Goal: Information Seeking & Learning: Learn about a topic

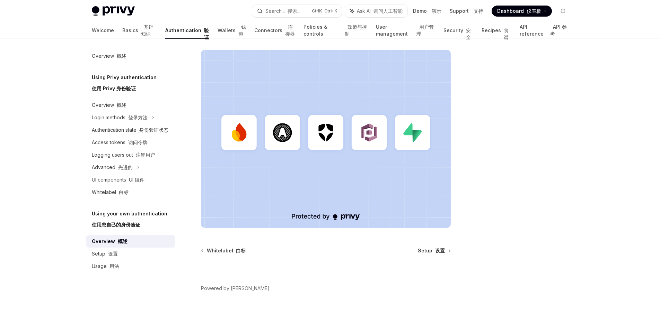
scroll to position [293, 0]
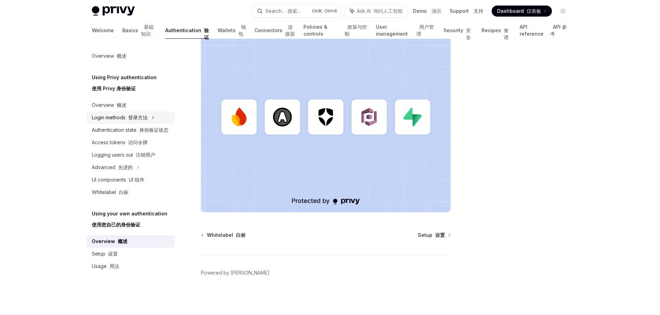
click at [133, 122] on div "Login methods 登录方法" at bounding box center [120, 118] width 56 height 8
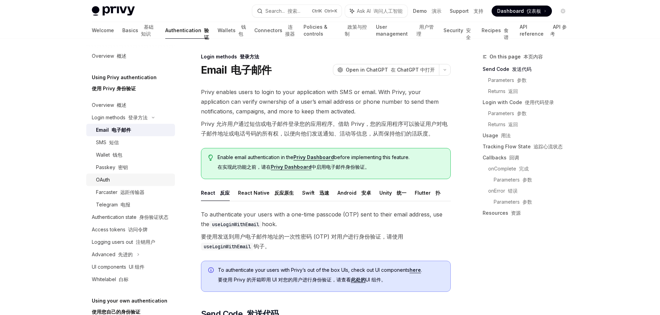
click at [105, 179] on div "OAuth" at bounding box center [103, 180] width 14 height 8
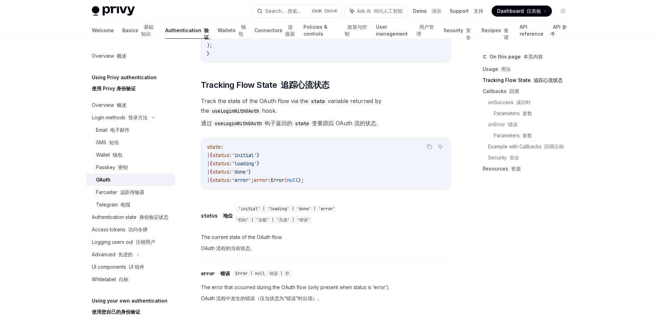
scroll to position [831, 0]
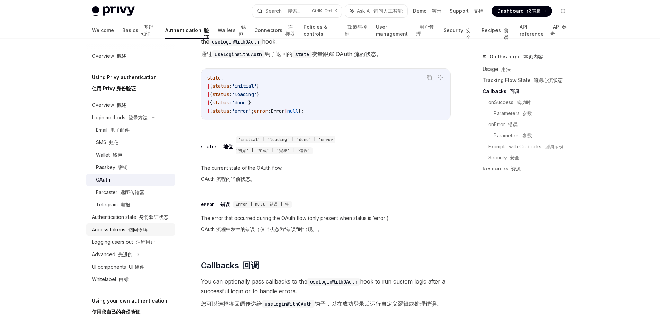
click at [145, 233] on font "访问令牌" at bounding box center [137, 230] width 19 height 6
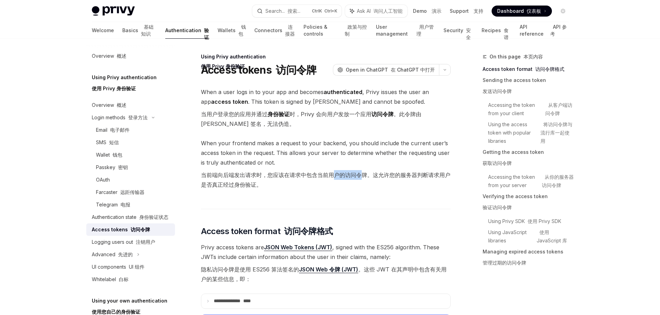
drag, startPoint x: 333, startPoint y: 177, endPoint x: 361, endPoint y: 177, distance: 28.4
click at [361, 177] on font "当前端向后端发出请求时，您应该在请求中包含当前用户的访问令牌。这允许您的服务器判断请求用户是否真正经过身份验证。" at bounding box center [325, 180] width 249 height 17
click at [402, 177] on font "当前端向后端发出请求时，您应该在请求中包含当前用户的访问令牌。这允许您的服务器判断请求用户是否真正经过身份验证。" at bounding box center [325, 180] width 249 height 17
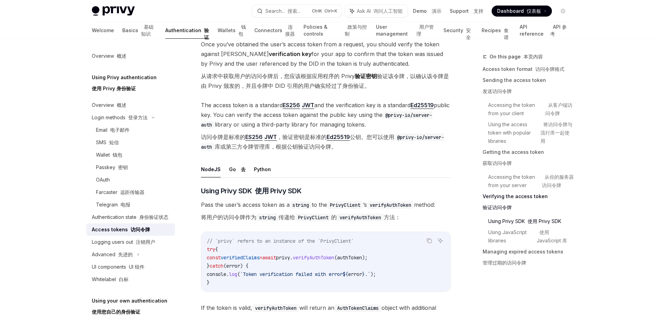
scroll to position [1316, 0]
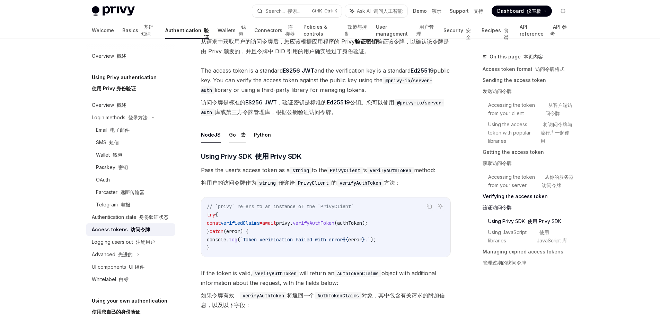
click at [233, 143] on button "Go 去" at bounding box center [237, 135] width 17 height 16
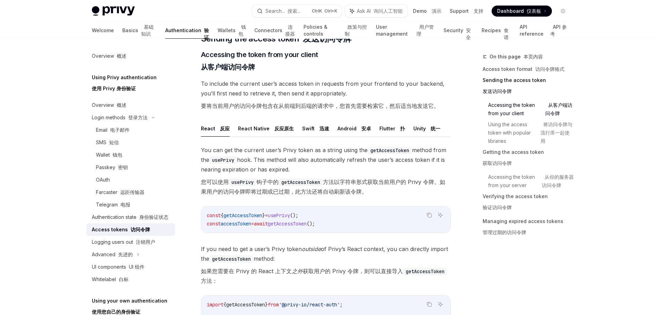
scroll to position [381, 0]
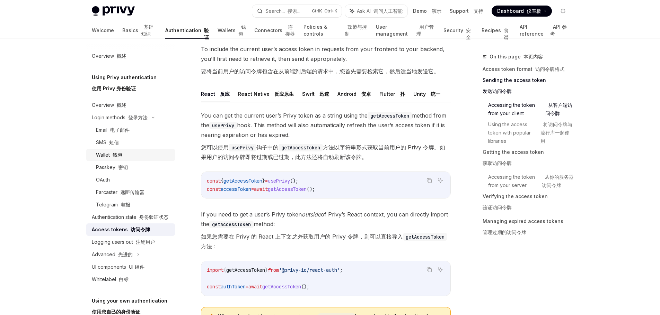
click at [132, 157] on div "Wallet 钱包" at bounding box center [133, 155] width 75 height 8
type textarea "*"
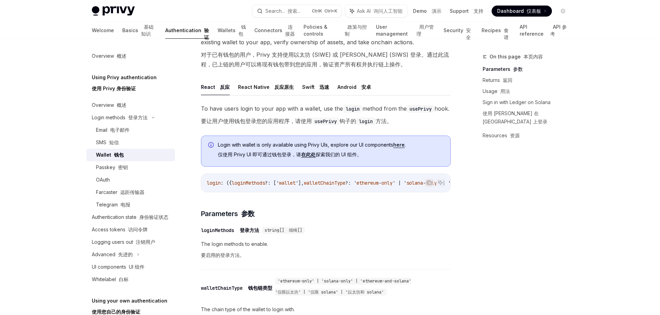
scroll to position [173, 0]
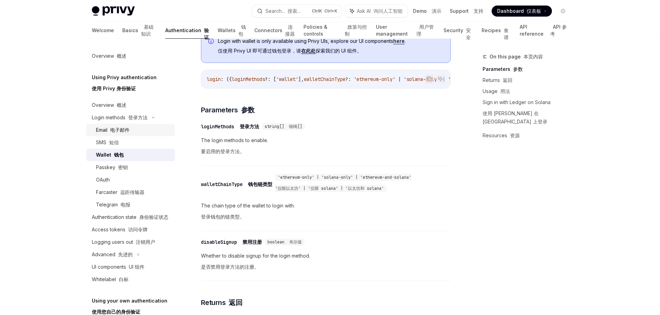
click at [127, 132] on font "电子邮件" at bounding box center [119, 130] width 19 height 6
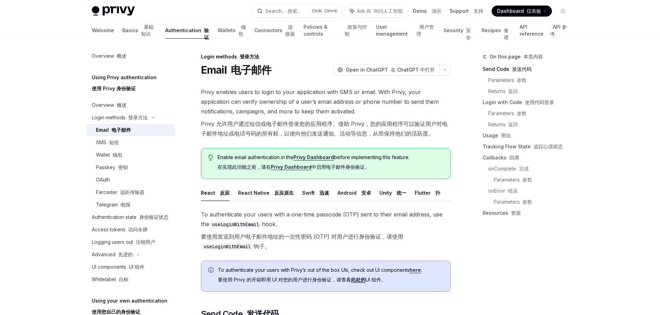
scroll to position [69, 0]
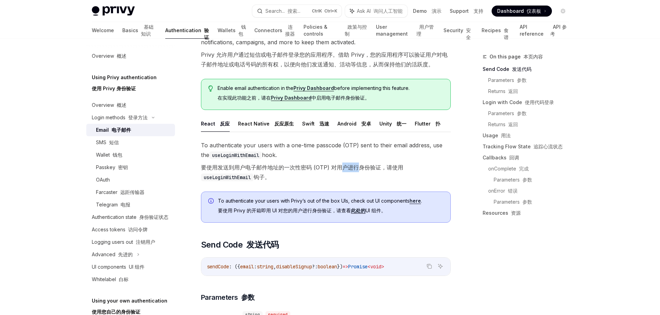
drag, startPoint x: 343, startPoint y: 167, endPoint x: 357, endPoint y: 167, distance: 13.8
click at [357, 167] on font "要使用发送到用户电子邮件地址的一次性密码 (OTP) 对用户进行身份验证，请使用 useLoginWithEmail 钩子。" at bounding box center [302, 172] width 202 height 17
click at [445, 182] on font "要使用发送到用户电子邮件地址的一次性密码 (OTP) 对用户进行身份验证，请使用 useLoginWithEmail 钩子。" at bounding box center [326, 172] width 250 height 19
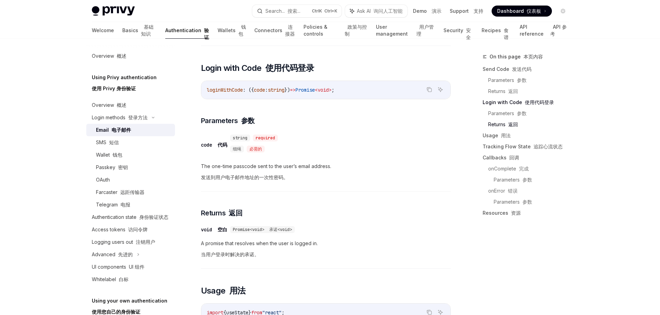
scroll to position [589, 0]
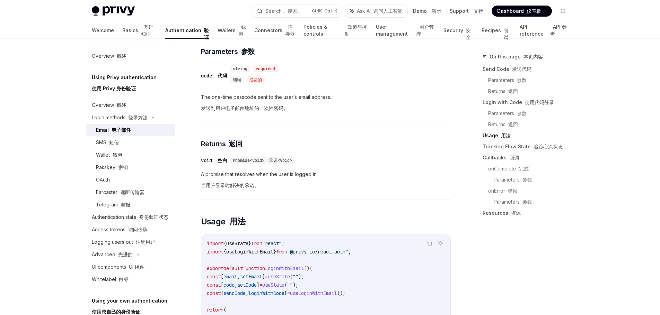
click at [507, 296] on div "On this page 本页内容 Send Code 发送代码 Parameters 参数 Returns 返回 Login with Code 使用代码登…" at bounding box center [520, 184] width 105 height 263
click at [106, 182] on div "OAuth" at bounding box center [103, 180] width 14 height 8
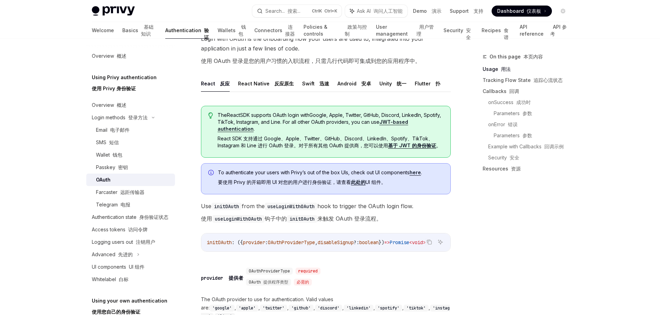
scroll to position [138, 0]
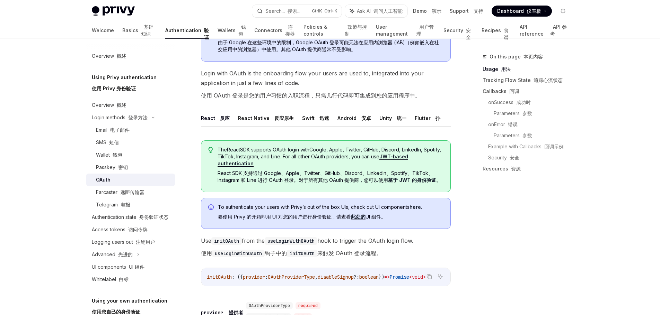
click at [393, 124] on button "Unity 统一" at bounding box center [392, 118] width 27 height 16
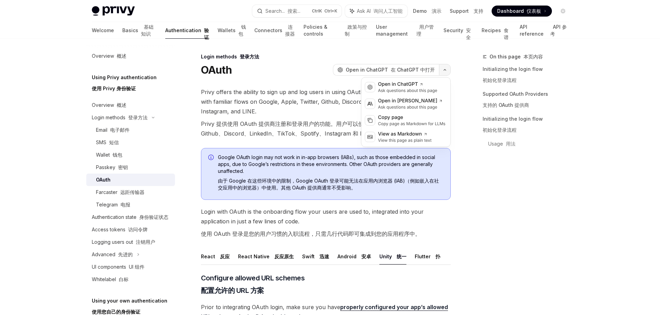
click at [443, 71] on button "button" at bounding box center [445, 70] width 12 height 12
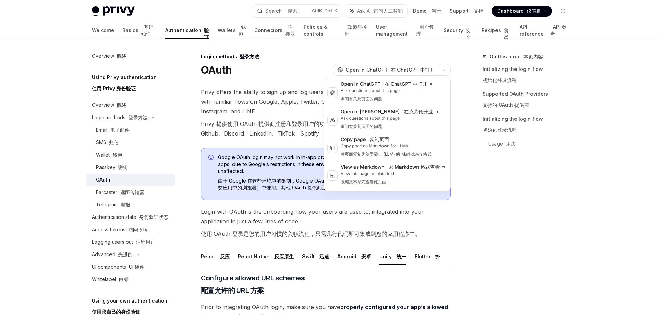
click at [513, 172] on div "On this page 本页内容 Initializing the login flow 初始化登录流程 Supported OAuth Providers…" at bounding box center [520, 184] width 105 height 263
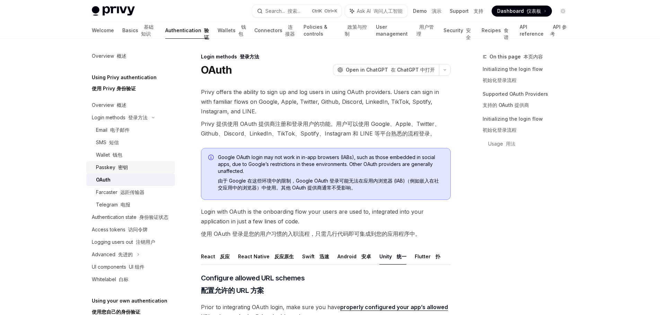
click at [119, 172] on link "Passkey 密钥" at bounding box center [130, 167] width 89 height 12
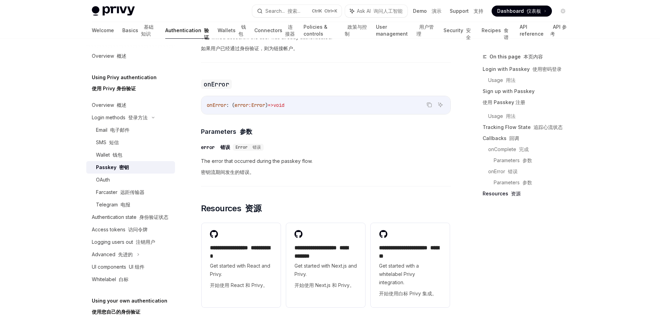
scroll to position [1350, 0]
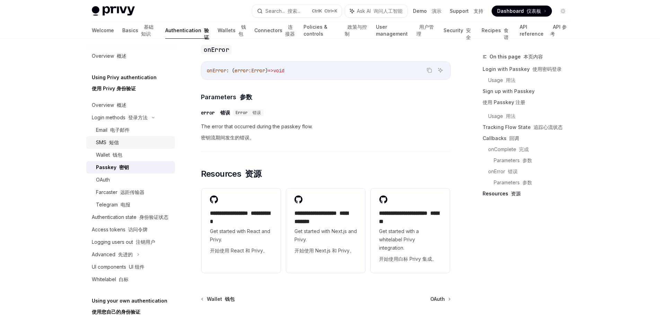
click at [136, 141] on div "SMS 短信" at bounding box center [133, 142] width 75 height 8
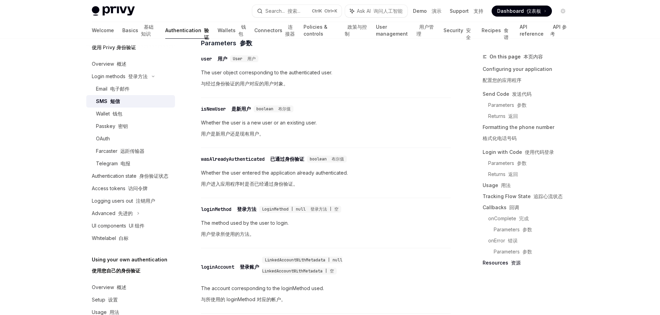
scroll to position [24, 0]
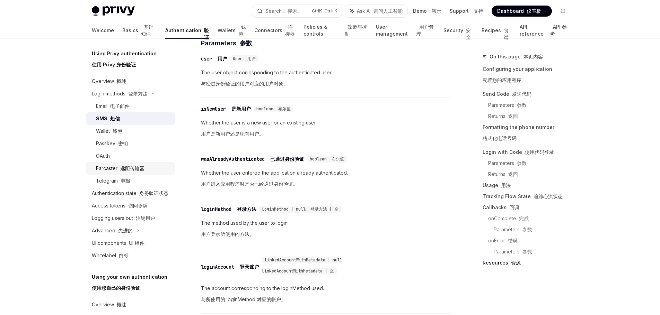
click at [141, 168] on font "远距传输器" at bounding box center [132, 169] width 24 height 6
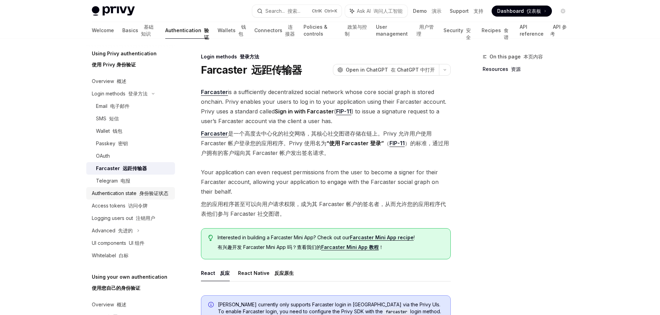
click at [153, 195] on font "身份验证状态" at bounding box center [153, 193] width 29 height 6
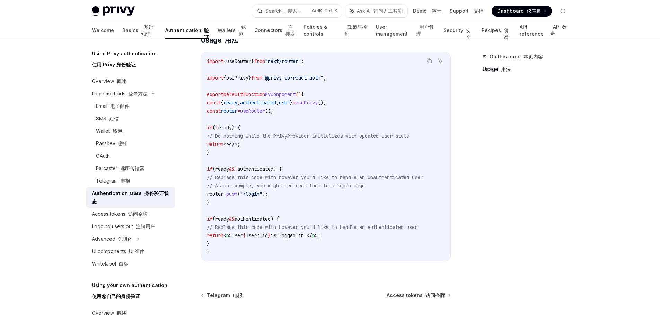
scroll to position [345, 0]
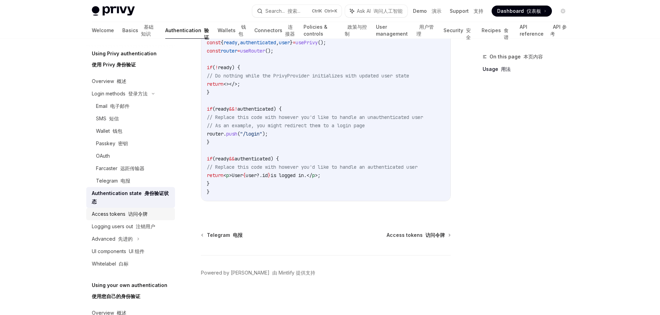
click at [141, 214] on font "访问令牌" at bounding box center [137, 214] width 19 height 6
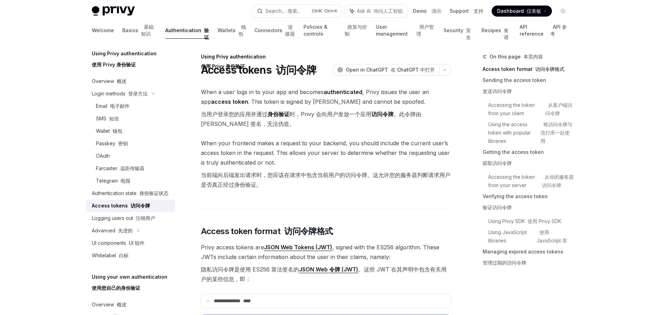
drag, startPoint x: 370, startPoint y: 113, endPoint x: 394, endPoint y: 113, distance: 23.9
click at [394, 113] on font "当用户登录您的应用并通过 身份验证 时，Privy 会向用户发放一个应用 访问令牌 。此令牌由 Privy 签名，无法伪造。" at bounding box center [311, 119] width 220 height 17
click at [389, 125] on font "当用户登录您的应用并通过 身份验证 时，Privy 会向用户发放一个应用 访问令牌 。此令牌由 Privy 签名，无法伪造。" at bounding box center [326, 118] width 250 height 19
drag, startPoint x: 392, startPoint y: 113, endPoint x: 372, endPoint y: 115, distance: 19.9
click at [372, 115] on strong "访问令牌" at bounding box center [382, 114] width 22 height 7
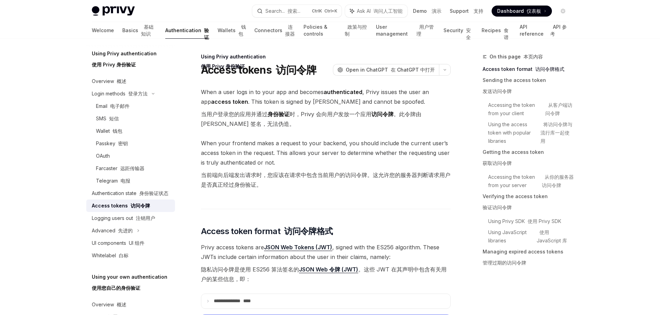
click at [361, 126] on font "当用户登录您的应用并通过 身份验证 时，Privy 会向用户发放一个应用 访问令牌 。此令牌由 Privy 签名，无法伪造。" at bounding box center [326, 118] width 250 height 19
drag, startPoint x: 370, startPoint y: 113, endPoint x: 393, endPoint y: 115, distance: 22.9
click at [393, 115] on font "当用户登录您的应用并通过 身份验证 时，Privy 会向用户发放一个应用 访问令牌 。此令牌由 Privy 签名，无法伪造。" at bounding box center [311, 119] width 220 height 17
click at [370, 127] on font "当用户登录您的应用并通过 身份验证 时，Privy 会向用户发放一个应用 访问令牌 。此令牌由 Privy 签名，无法伪造。" at bounding box center [326, 118] width 250 height 19
click at [114, 127] on div "Wallet 钱包" at bounding box center [109, 131] width 26 height 8
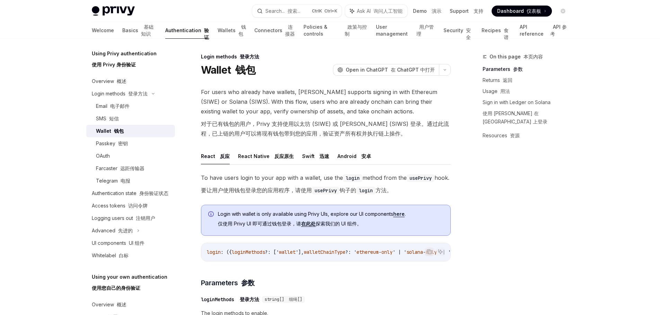
scroll to position [104, 0]
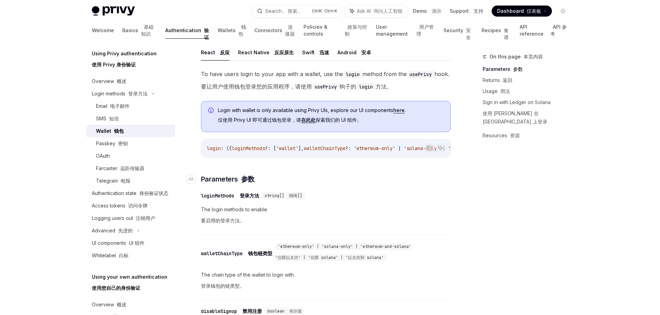
click at [336, 184] on h3 "​ Parameters 参数" at bounding box center [326, 180] width 250 height 10
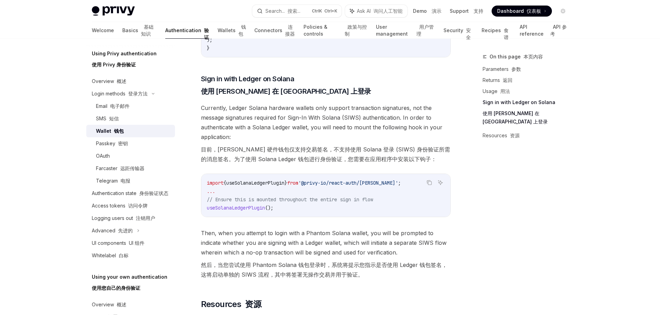
scroll to position [727, 0]
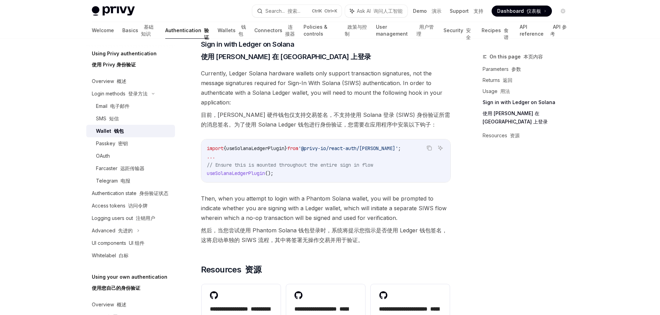
click at [273, 177] on span "();" at bounding box center [269, 173] width 8 height 6
drag, startPoint x: 270, startPoint y: 190, endPoint x: 209, endPoint y: 189, distance: 60.6
click at [209, 177] on span "useSolanaLedgerPlugin ();" at bounding box center [240, 173] width 66 height 6
click at [273, 177] on span "();" at bounding box center [269, 173] width 8 height 6
click at [126, 141] on font "密钥" at bounding box center [123, 144] width 10 height 6
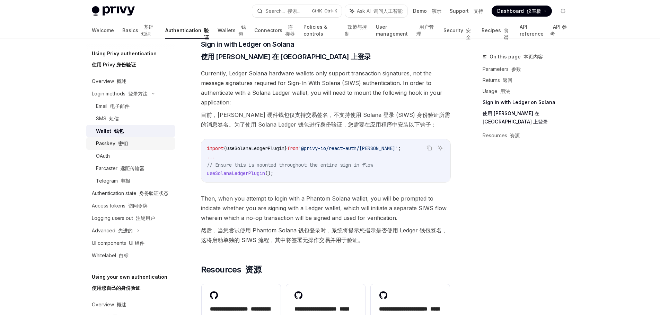
click at [125, 144] on font "密钥" at bounding box center [123, 144] width 10 height 6
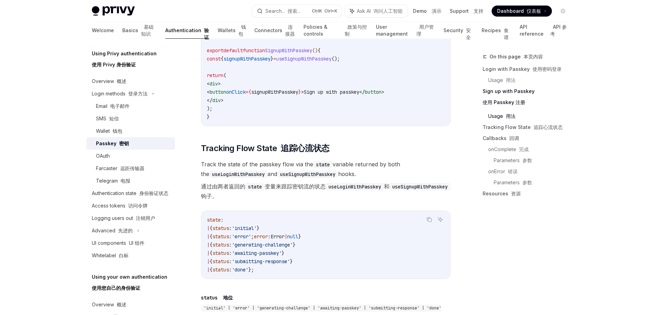
scroll to position [450, 0]
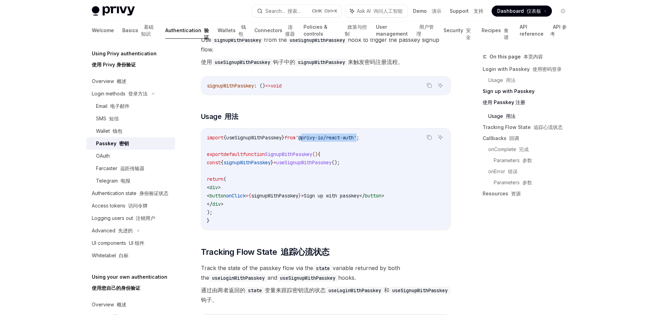
drag, startPoint x: 317, startPoint y: 145, endPoint x: 375, endPoint y: 146, distance: 57.8
click at [356, 141] on span "'@privy-io/react-auth'" at bounding box center [325, 138] width 61 height 6
click at [414, 169] on code "import { useSignupWithPasskey } from '@privy-io/react-auth' ; export default fu…" at bounding box center [326, 179] width 238 height 91
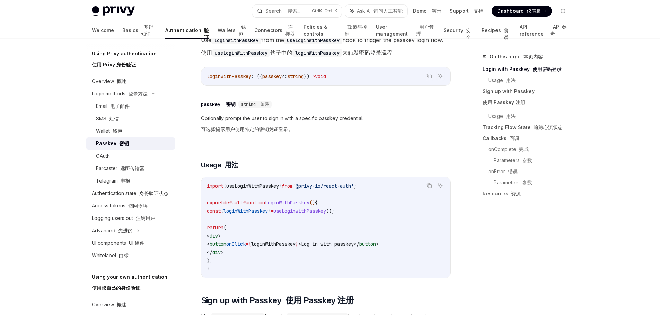
scroll to position [69, 0]
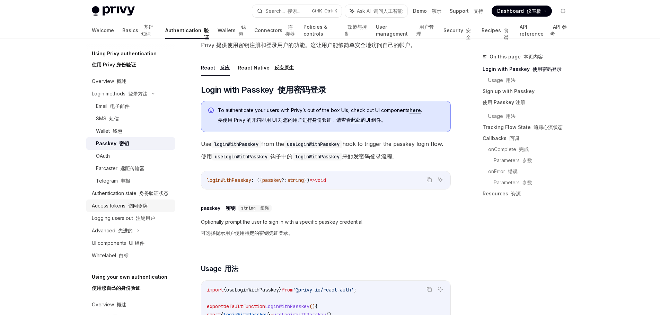
click at [101, 210] on div "Access tokens 访问令牌" at bounding box center [120, 206] width 56 height 8
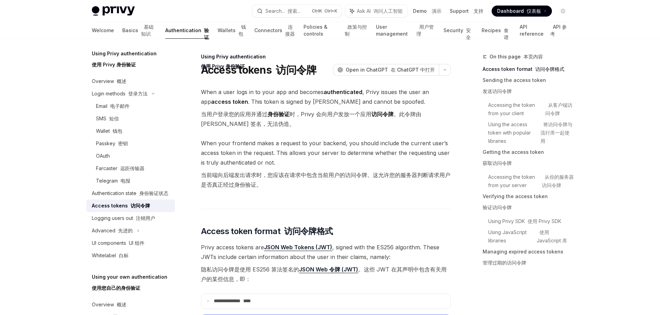
scroll to position [69, 0]
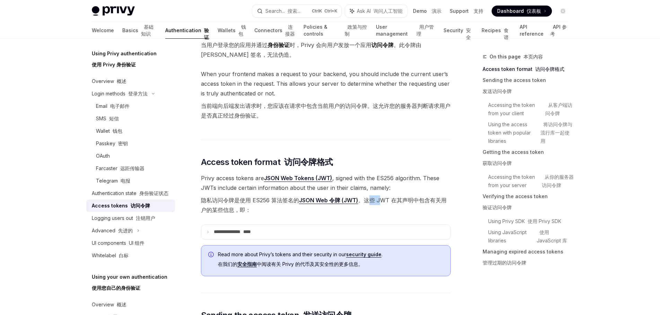
drag, startPoint x: 366, startPoint y: 200, endPoint x: 380, endPoint y: 200, distance: 14.2
click at [380, 200] on font "隐私访问令牌是使用 ES256 算法签名的 JSON Web 令牌 (JWT) 。这些 JWT 在其声明中包含有关用户的某些信息，即：" at bounding box center [323, 205] width 245 height 17
click at [346, 210] on font "隐私访问令牌是使用 ES256 算法签名的 JSON Web 令牌 (JWT) 。这些 JWT 在其声明中包含有关用户的某些信息，即：" at bounding box center [326, 205] width 250 height 19
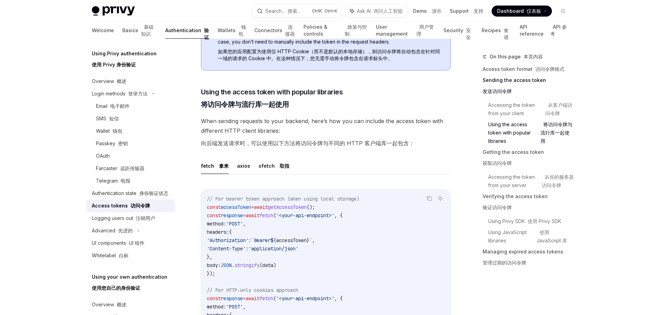
scroll to position [831, 0]
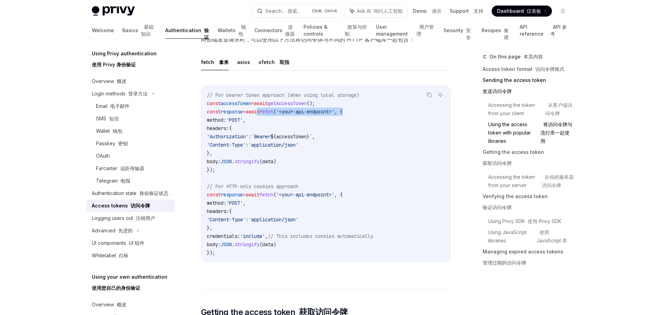
drag, startPoint x: 367, startPoint y: 117, endPoint x: 265, endPoint y: 120, distance: 101.8
click at [265, 120] on code "// For bearer token approach (when using local storage) const accessToken = awa…" at bounding box center [326, 174] width 238 height 166
click at [350, 125] on code "// For bearer token approach (when using local storage) const accessToken = awa…" at bounding box center [326, 174] width 238 height 166
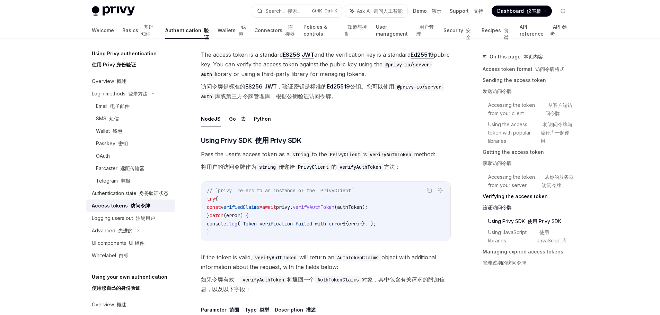
scroll to position [1262, 0]
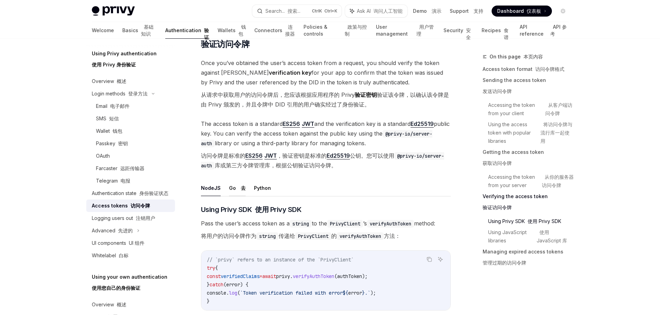
click at [238, 191] on font at bounding box center [239, 188] width 3 height 6
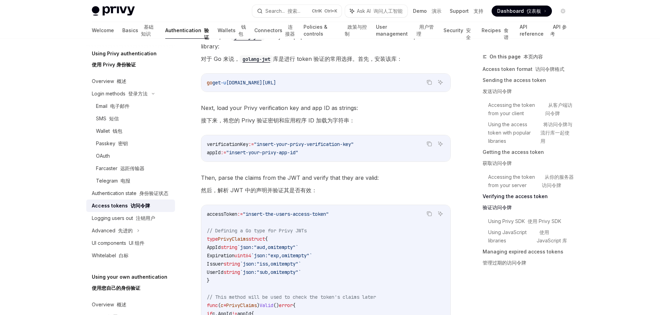
scroll to position [1505, 0]
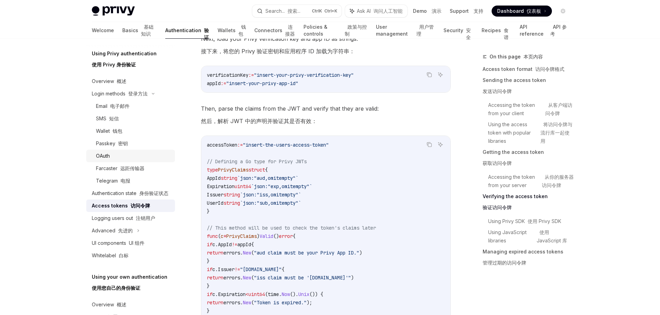
click at [122, 158] on div "OAuth" at bounding box center [133, 156] width 75 height 8
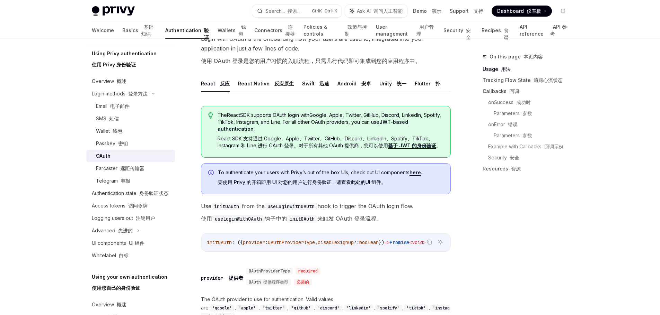
scroll to position [242, 0]
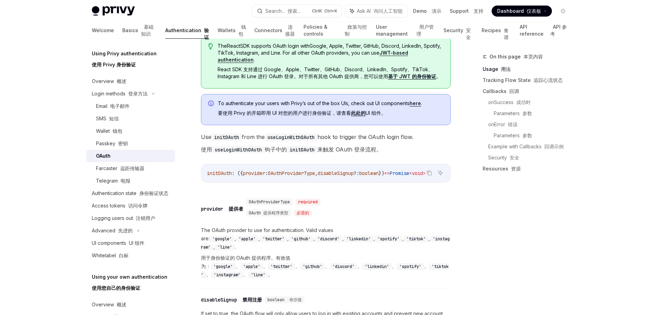
click at [308, 154] on code "initOAuth" at bounding box center [302, 150] width 30 height 8
click at [427, 156] on span "Use initOAuth from the useLoginWithOAuth hook to trigger the OAuth login flow. …" at bounding box center [326, 144] width 250 height 25
click at [127, 106] on font "电子邮件" at bounding box center [119, 106] width 19 height 6
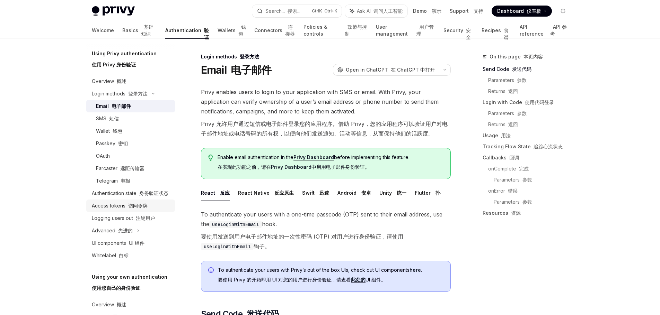
click at [141, 209] on link "Access tokens 访问令牌" at bounding box center [130, 206] width 89 height 12
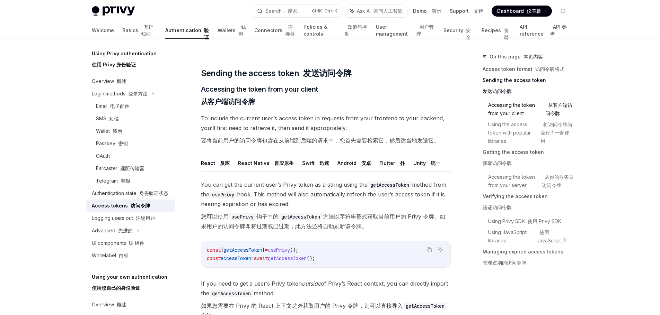
scroll to position [415, 0]
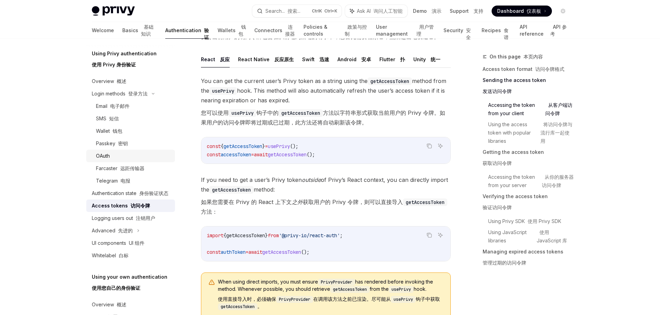
click at [122, 155] on div "OAuth" at bounding box center [133, 156] width 75 height 8
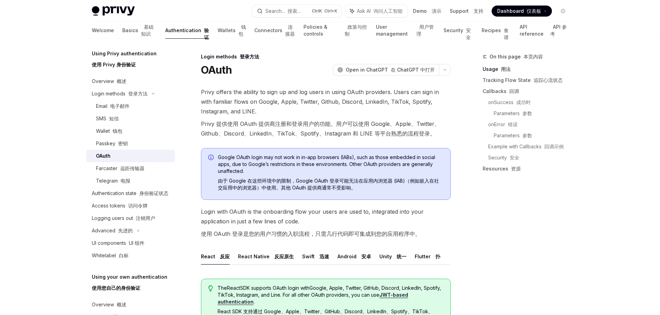
drag, startPoint x: 57, startPoint y: 242, endPoint x: 65, endPoint y: 235, distance: 10.1
click at [128, 209] on font "访问令牌" at bounding box center [137, 206] width 19 height 6
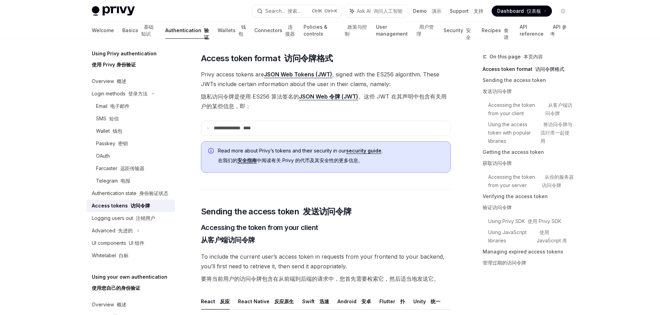
scroll to position [242, 0]
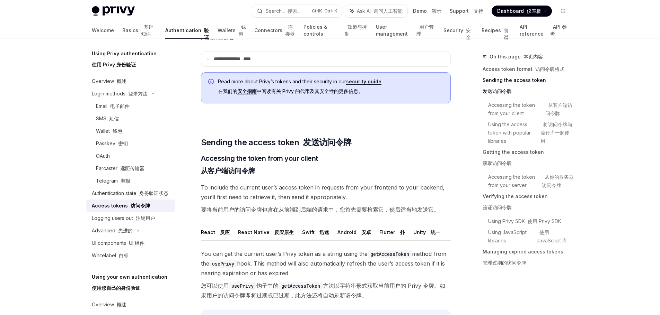
click at [250, 231] on button "React Native 反应原生" at bounding box center [266, 232] width 56 height 16
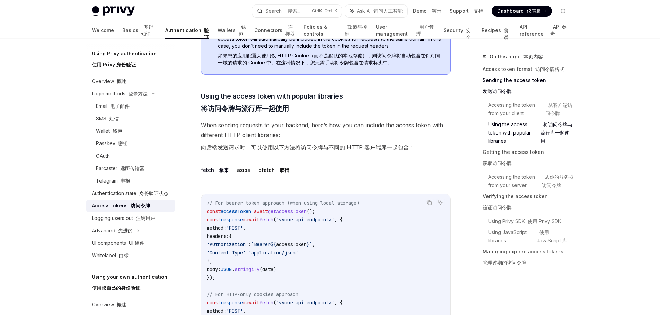
scroll to position [67, 0]
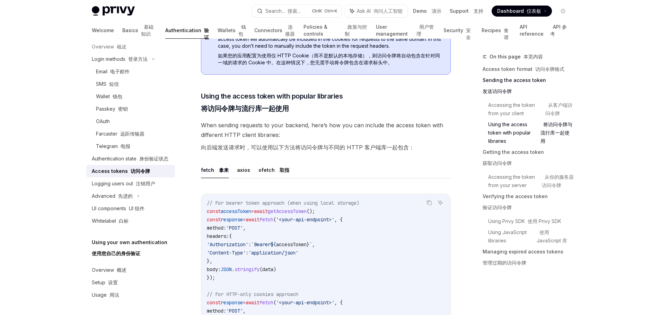
click at [122, 33] on font "使用您自己的身份验证" at bounding box center [114, 30] width 44 height 6
click at [126, 33] on font "使用您自己的身份验证" at bounding box center [114, 30] width 44 height 6
click at [131, 33] on font "使用您自己的身份验证" at bounding box center [114, 30] width 44 height 6
click at [154, 37] on h5 "Using your own authentication 使用您自己的身份验证" at bounding box center [124, 26] width 65 height 22
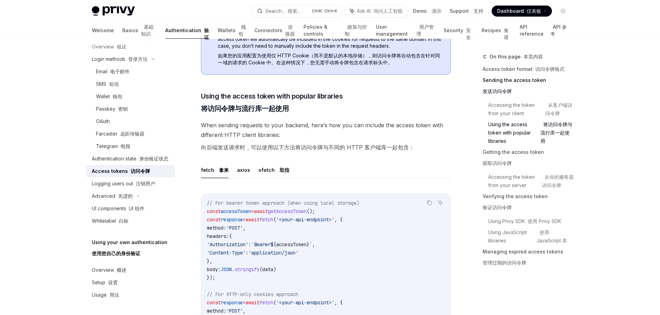
click at [129, 33] on font "使用您自己的身份验证" at bounding box center [114, 30] width 44 height 6
click at [127, 33] on font "使用您自己的身份验证" at bounding box center [114, 30] width 44 height 6
click at [125, 33] on font "使用您自己的身份验证" at bounding box center [114, 30] width 44 height 6
click at [115, 33] on font "使用您自己的身份验证" at bounding box center [114, 30] width 44 height 6
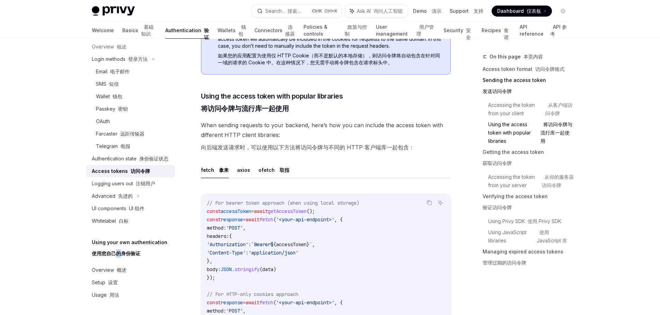
click at [115, 33] on font "使用您自己的身份验证" at bounding box center [114, 30] width 44 height 6
click at [153, 37] on h5 "Using your own authentication 使用您自己的身份验证" at bounding box center [124, 26] width 65 height 22
click at [125, 33] on font "使用您自己的身份验证" at bounding box center [114, 30] width 44 height 6
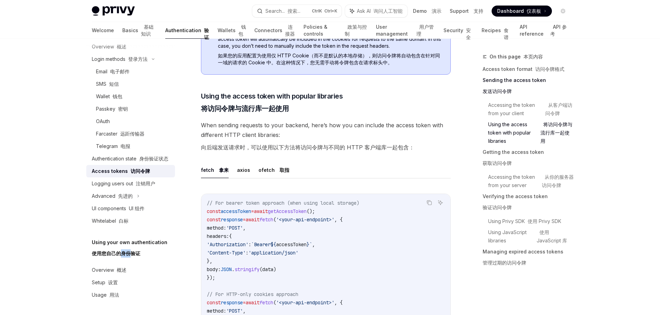
click at [125, 33] on font "使用您自己的身份验证" at bounding box center [114, 30] width 44 height 6
click at [136, 33] on font "使用您自己的身份验证" at bounding box center [114, 30] width 44 height 6
click at [117, 269] on font "概述" at bounding box center [122, 270] width 10 height 6
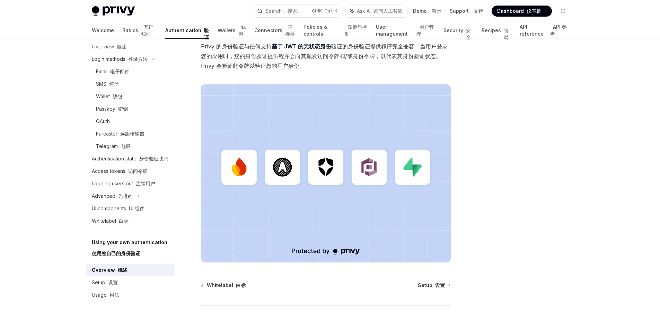
scroll to position [293, 0]
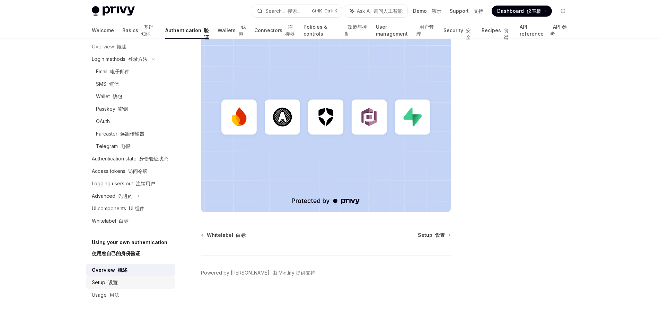
click at [110, 286] on div "Setup 设置" at bounding box center [105, 283] width 26 height 8
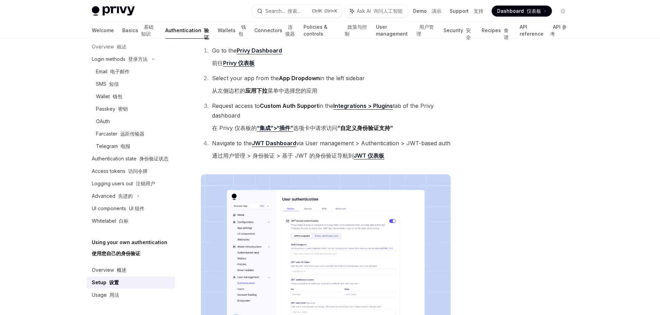
scroll to position [138, 0]
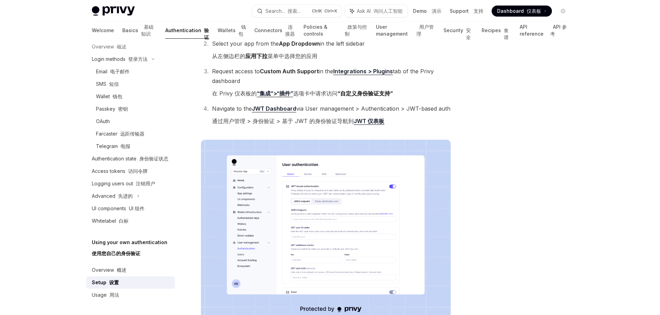
click at [355, 218] on img at bounding box center [326, 229] width 250 height 178
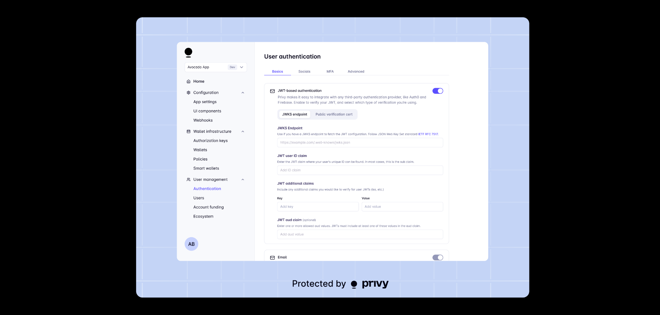
click at [548, 118] on div at bounding box center [330, 157] width 660 height 315
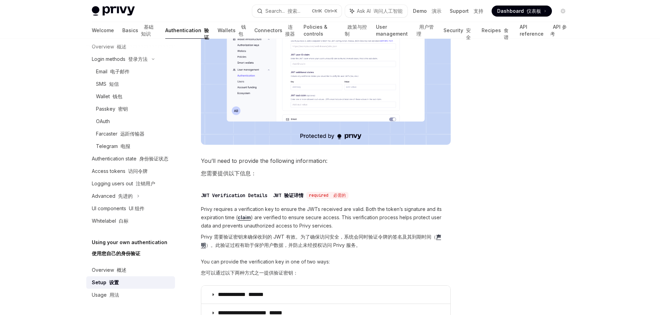
scroll to position [381, 0]
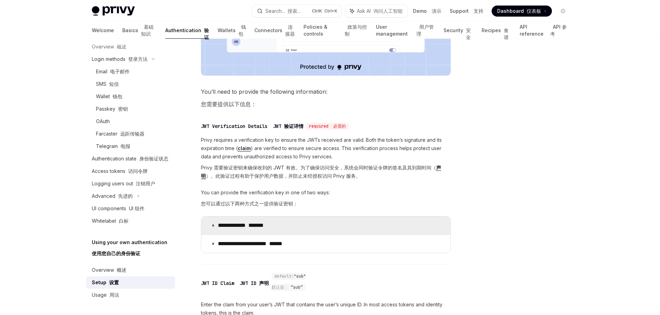
click at [263, 228] on font "*******" at bounding box center [255, 225] width 15 height 5
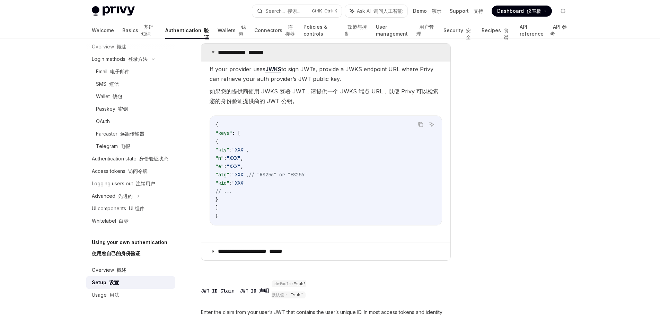
scroll to position [623, 0]
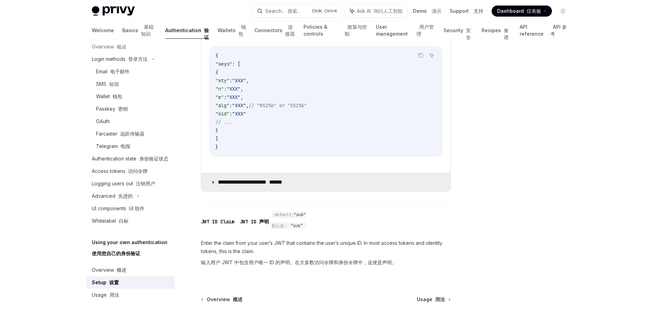
click at [282, 185] on font "******" at bounding box center [275, 182] width 13 height 5
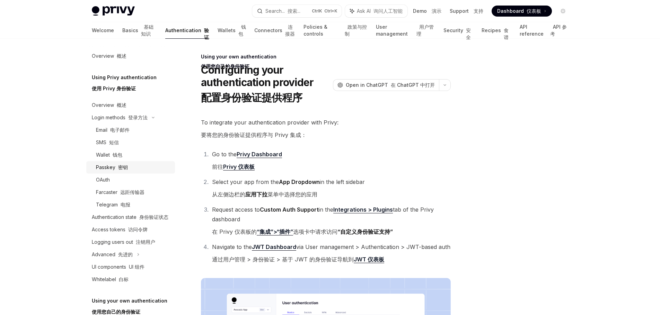
click at [140, 162] on link "Passkey 密钥" at bounding box center [130, 167] width 89 height 12
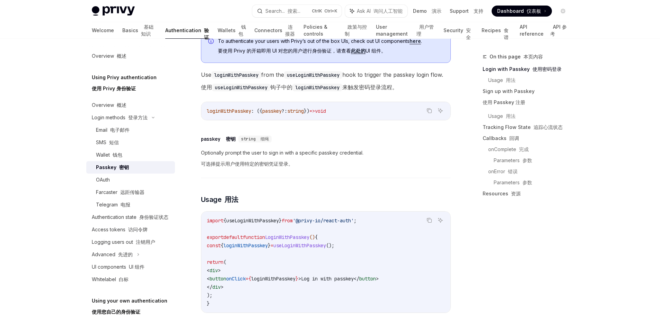
scroll to position [69, 0]
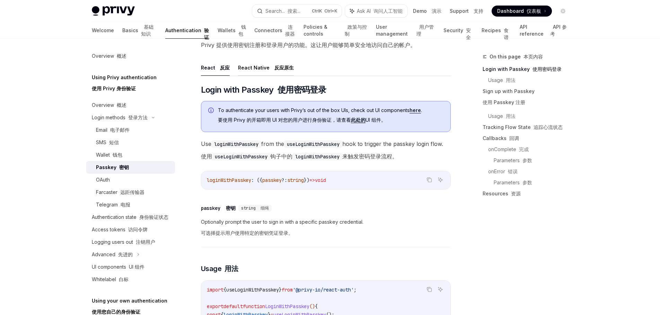
click at [260, 68] on button "React Native 反应原生" at bounding box center [266, 68] width 56 height 16
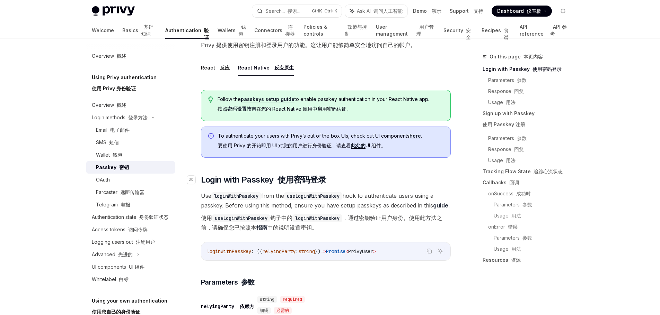
click at [383, 179] on h2 "​ Login with Passkey 使用密码登录" at bounding box center [326, 180] width 250 height 11
click at [125, 146] on div "SMS 短信" at bounding box center [133, 142] width 75 height 8
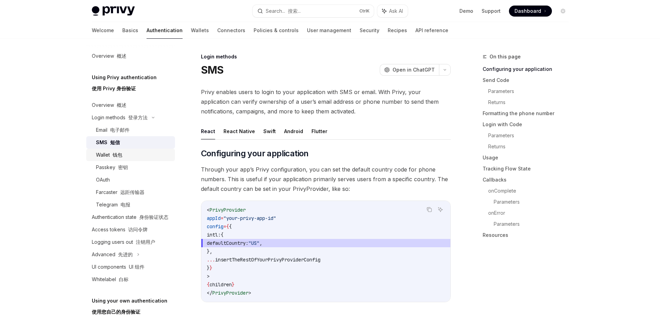
click at [131, 159] on link "Wallet 钱包" at bounding box center [130, 155] width 89 height 12
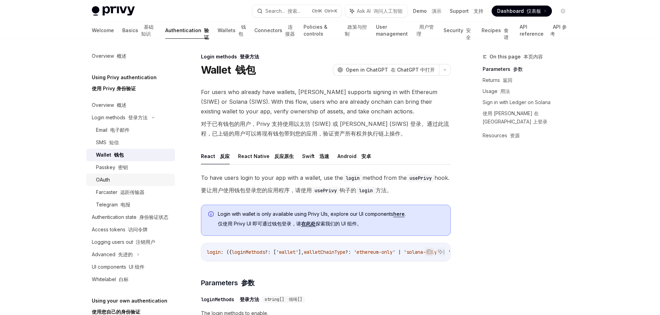
click at [140, 180] on div "OAuth" at bounding box center [133, 180] width 75 height 8
type textarea "*"
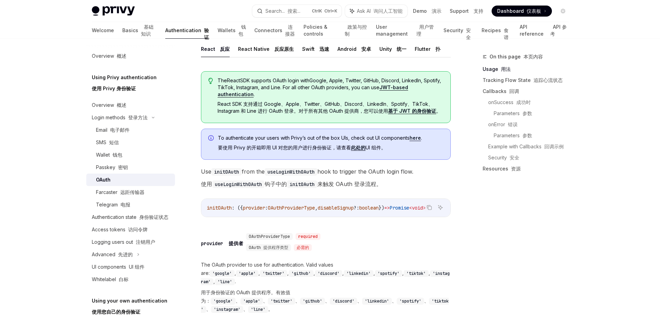
scroll to position [277, 0]
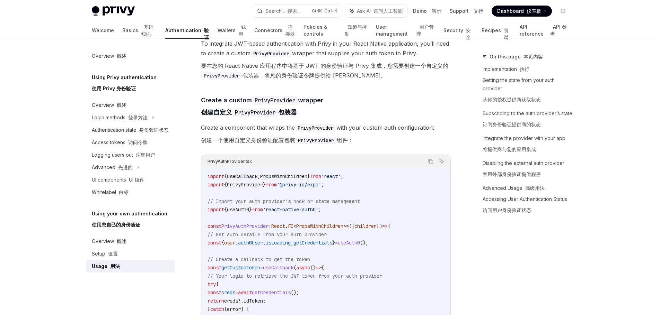
scroll to position [244, 0]
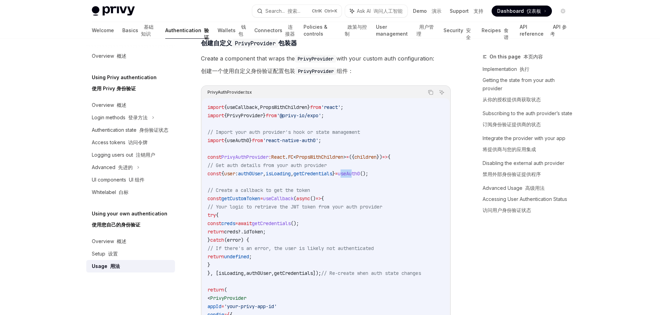
drag, startPoint x: 378, startPoint y: 172, endPoint x: 391, endPoint y: 171, distance: 13.2
click at [360, 171] on span "useAuth0" at bounding box center [349, 174] width 22 height 6
click at [364, 182] on code "import { useCallback , PropsWithChildren } from 'react' ; import { PrivyProvide…" at bounding box center [325, 273] width 236 height 341
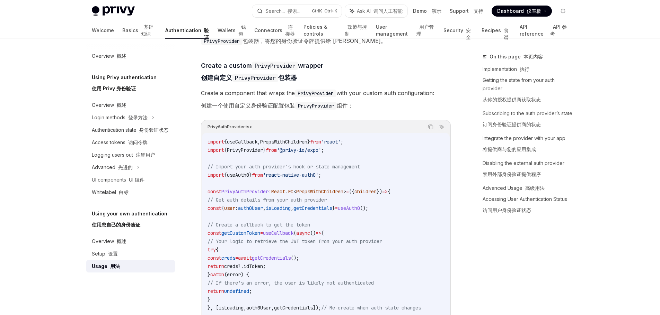
scroll to position [278, 0]
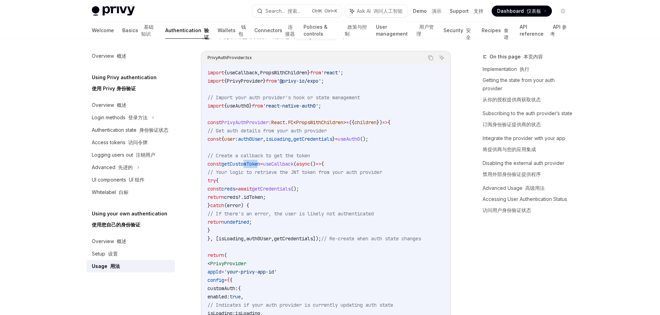
drag, startPoint x: 257, startPoint y: 164, endPoint x: 271, endPoint y: 167, distance: 14.8
click at [260, 167] on span "getCustomToken" at bounding box center [240, 164] width 39 height 6
click at [355, 187] on code "import { useCallback , PropsWithChildren } from 'react' ; import { PrivyProvide…" at bounding box center [325, 239] width 236 height 341
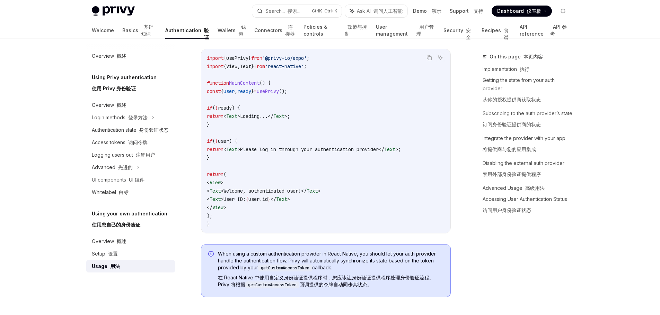
scroll to position [871, 0]
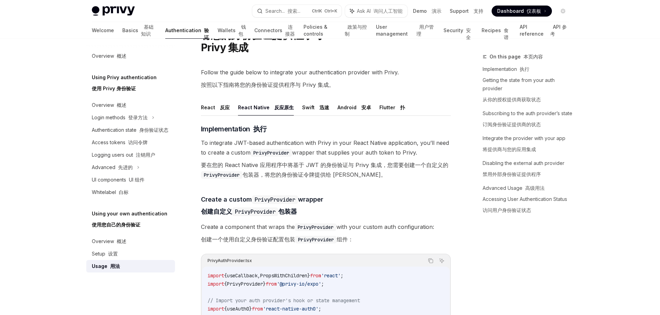
scroll to position [41, 0]
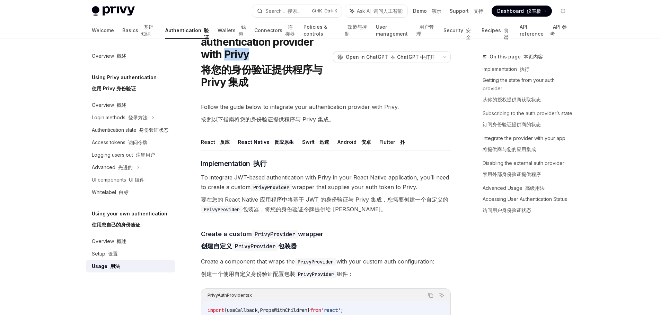
drag, startPoint x: 251, startPoint y: 58, endPoint x: 226, endPoint y: 55, distance: 24.7
click at [226, 55] on h1 "Integrating your authentication provider with Privy 将您的身份验证提供程序与 Privy 集成" at bounding box center [265, 57] width 129 height 68
copy h1 "Privy"
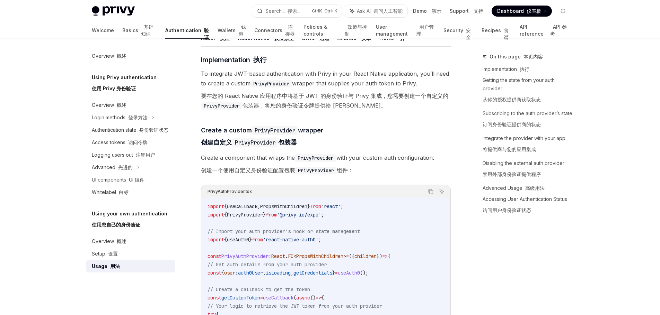
scroll to position [110, 0]
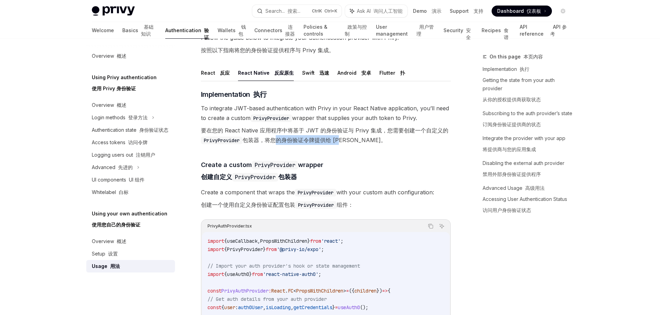
drag, startPoint x: 271, startPoint y: 140, endPoint x: 340, endPoint y: 141, distance: 68.9
click at [340, 141] on font "要在您的 React Native 应用程序中将基于 JWT 的身份验证与 Privy 集成，您需要创建一个自定义的 PrivyProvider 包装器，将您…" at bounding box center [324, 135] width 247 height 17
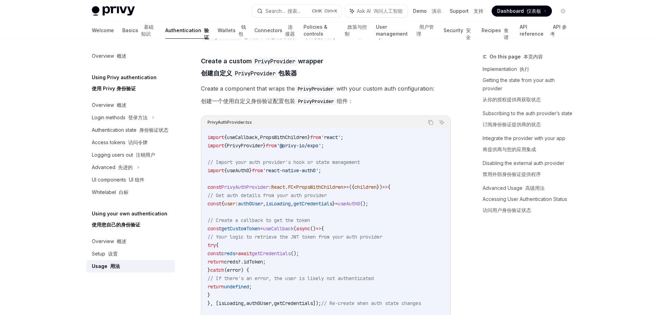
click at [244, 146] on span "PrivyProvider" at bounding box center [245, 146] width 36 height 6
copy span "PrivyProvider"
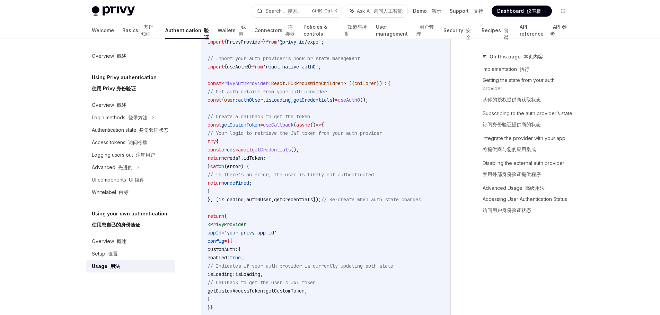
click at [330, 244] on code "import { useCallback , PropsWithChildren } from 'react' ; import { PrivyProvide…" at bounding box center [325, 199] width 236 height 341
drag, startPoint x: 281, startPoint y: 231, endPoint x: 319, endPoint y: 231, distance: 37.7
click at [319, 231] on code "import { useCallback , PropsWithChildren } from 'react' ; import { PrivyProvide…" at bounding box center [325, 199] width 236 height 341
click at [373, 239] on code "import { useCallback , PropsWithChildren } from 'react' ; import { PrivyProvide…" at bounding box center [325, 199] width 236 height 341
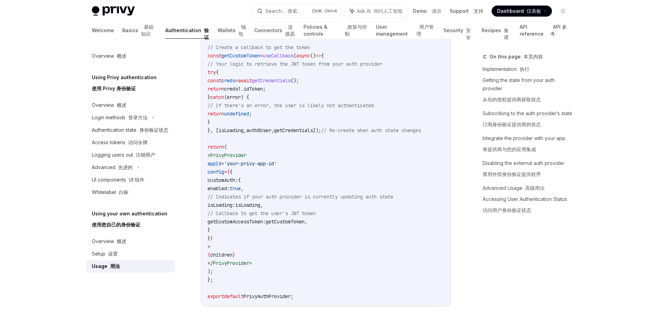
scroll to position [0, 13]
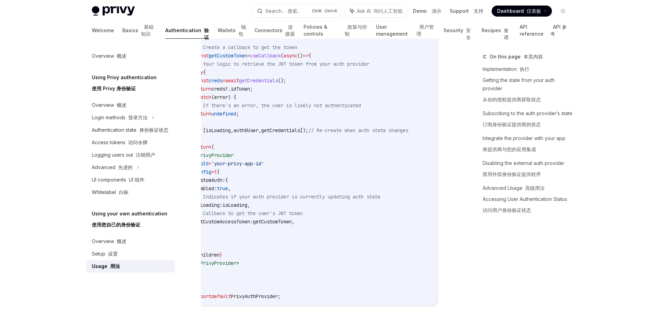
drag, startPoint x: 274, startPoint y: 196, endPoint x: 453, endPoint y: 199, distance: 179.0
copy span "Indicates if your auth provider is currently updating auth state"
click at [321, 167] on code "import { useCallback , PropsWithChildren } from 'react' ; import { PrivyProvide…" at bounding box center [313, 130] width 236 height 341
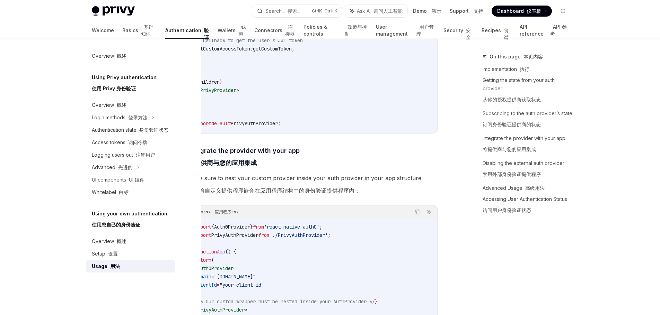
scroll to position [629, 0]
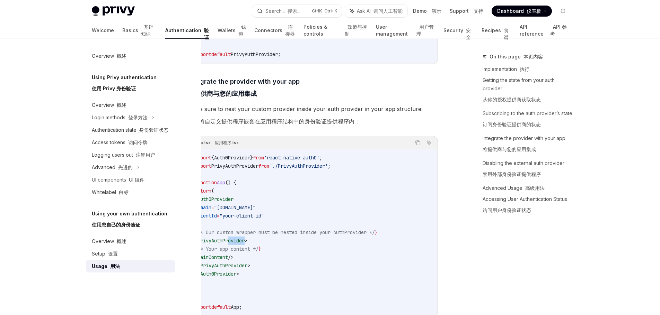
drag, startPoint x: 265, startPoint y: 243, endPoint x: 282, endPoint y: 243, distance: 17.0
click at [247, 243] on span "< PrivyAuthProvider >" at bounding box center [221, 241] width 53 height 6
click at [319, 246] on code "import { Auth0Provider } from 'react-native-auth0' ; import PrivyAuthProvider f…" at bounding box center [313, 233] width 236 height 158
drag, startPoint x: 283, startPoint y: 258, endPoint x: 241, endPoint y: 258, distance: 42.6
click at [233, 258] on span "< MainContent />" at bounding box center [214, 257] width 39 height 6
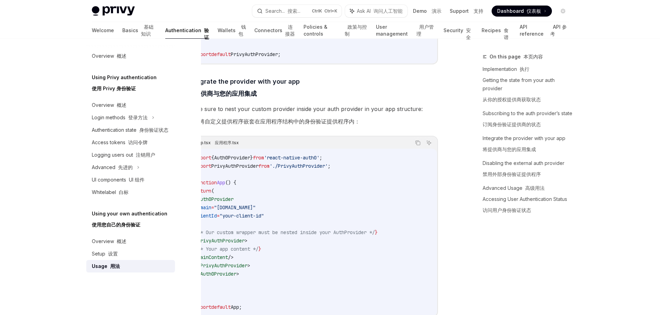
click at [341, 255] on code "import { Auth0Provider } from 'react-native-auth0' ; import PrivyAuthProvider f…" at bounding box center [313, 233] width 236 height 158
drag, startPoint x: 268, startPoint y: 217, endPoint x: 235, endPoint y: 217, distance: 33.6
click at [235, 217] on span "clientId = "your-client-id"" at bounding box center [229, 216] width 69 height 6
click at [343, 229] on code "import { Auth0Provider } from 'react-native-auth0' ; import PrivyAuthProvider f…" at bounding box center [313, 233] width 236 height 158
drag, startPoint x: 304, startPoint y: 212, endPoint x: 270, endPoint y: 212, distance: 34.3
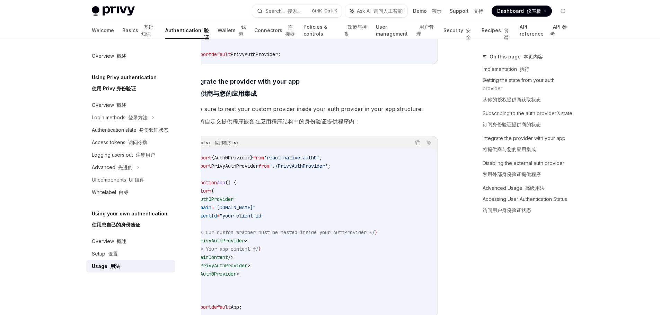
click at [256, 211] on span ""[DOMAIN_NAME]"" at bounding box center [235, 208] width 42 height 6
click at [351, 215] on code "import { Auth0Provider } from 'react-native-auth0' ; import PrivyAuthProvider f…" at bounding box center [313, 233] width 236 height 158
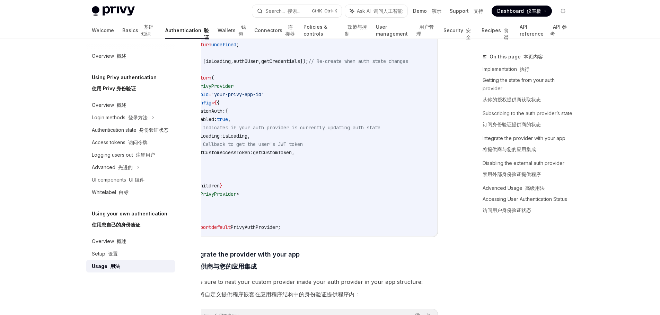
scroll to position [421, 0]
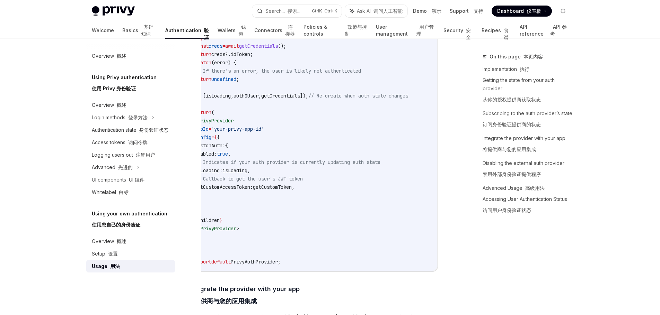
click at [332, 183] on code "import { useCallback , PropsWithChildren } from 'react' ; import { PrivyProvide…" at bounding box center [313, 96] width 236 height 341
click at [463, 190] on div "On this page 本页内容 Implementation 执行 Getting the state from your auth provider 从…" at bounding box center [330, 288] width 488 height 1342
drag, startPoint x: 421, startPoint y: 292, endPoint x: 414, endPoint y: 289, distance: 7.3
click at [421, 292] on h4 "​ Integrate the provider with your app 将提供商与您的应用集成" at bounding box center [313, 297] width 250 height 24
click at [324, 175] on code "import { useCallback , PropsWithChildren } from 'react' ; import { PrivyProvide…" at bounding box center [313, 96] width 236 height 341
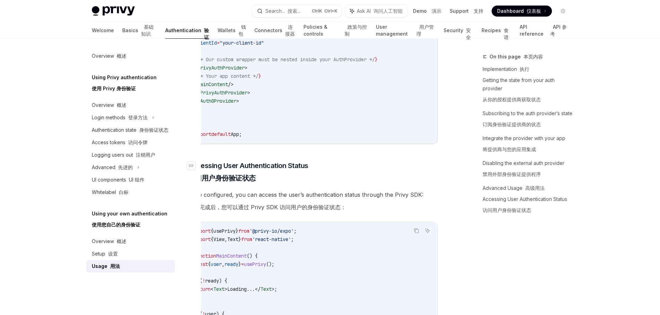
scroll to position [837, 0]
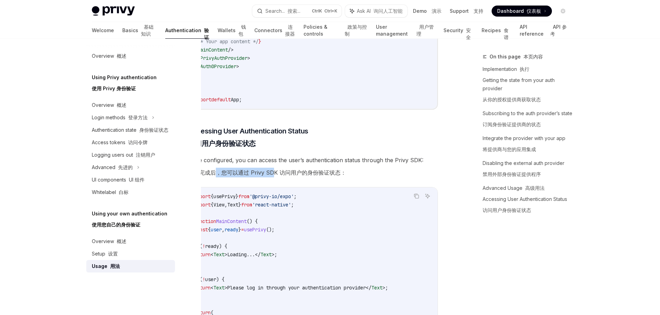
drag, startPoint x: 274, startPoint y: 178, endPoint x: 216, endPoint y: 182, distance: 57.3
click at [216, 178] on font "配置完成后，您可以通过 Privy SDK 访问用户的身份验证状态：" at bounding box center [267, 173] width 158 height 10
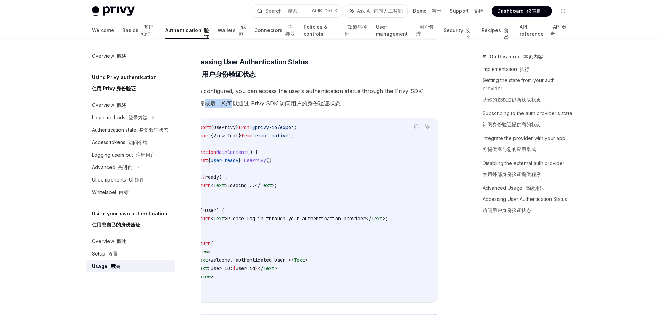
scroll to position [0, 0]
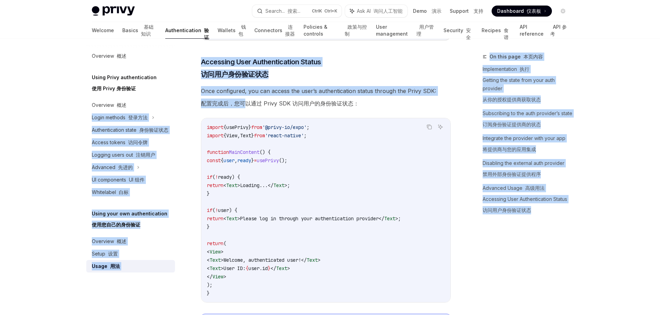
drag, startPoint x: 231, startPoint y: 110, endPoint x: 183, endPoint y: 108, distance: 47.5
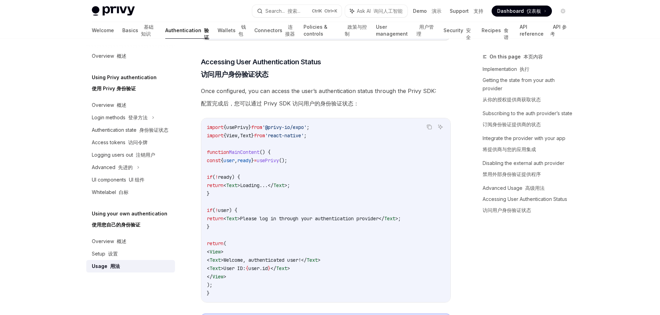
drag, startPoint x: 311, startPoint y: 109, endPoint x: 337, endPoint y: 112, distance: 25.7
click at [327, 107] on font "配置完成后，您可以通过 Privy SDK 访问用户的身份验证状态：" at bounding box center [280, 103] width 158 height 7
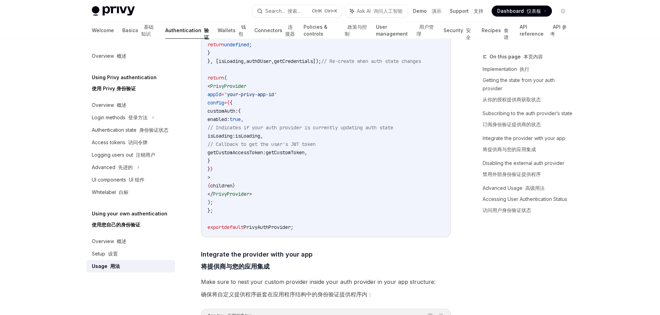
scroll to position [352, 0]
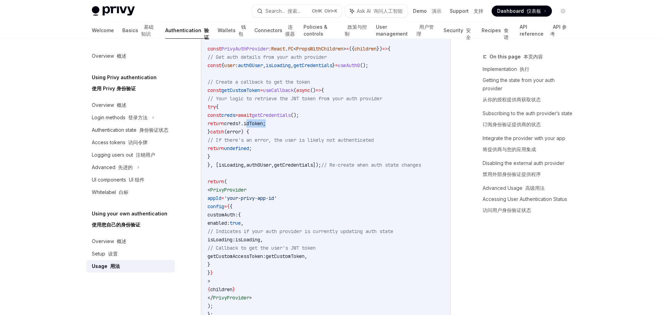
drag, startPoint x: 287, startPoint y: 124, endPoint x: 309, endPoint y: 124, distance: 22.2
click at [309, 124] on code "import { useCallback , PropsWithChildren } from 'react' ; import { PrivyProvide…" at bounding box center [325, 165] width 236 height 341
click at [348, 126] on code "import { useCallback , PropsWithChildren } from 'react' ; import { PrivyProvide…" at bounding box center [325, 165] width 236 height 341
drag, startPoint x: 235, startPoint y: 94, endPoint x: 262, endPoint y: 96, distance: 27.1
click at [260, 93] on code "import { useCallback , PropsWithChildren } from 'react' ; import { PrivyProvide…" at bounding box center [325, 165] width 236 height 341
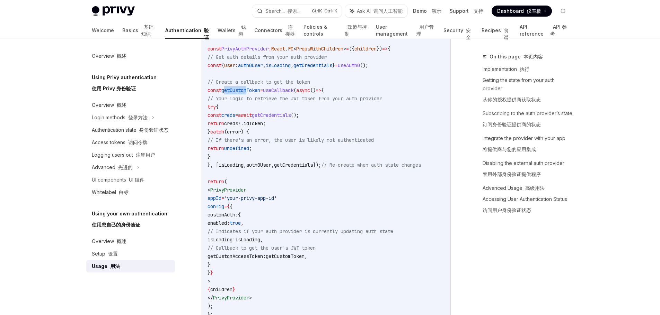
click at [293, 102] on code "import { useCallback , PropsWithChildren } from 'react' ; import { PrivyProvide…" at bounding box center [325, 165] width 236 height 341
drag, startPoint x: 284, startPoint y: 114, endPoint x: 319, endPoint y: 113, distance: 35.0
click at [299, 113] on span "const creds = await getCredentials ();" at bounding box center [252, 115] width 91 height 6
click at [290, 129] on code "import { useCallback , PropsWithChildren } from 'react' ; import { PrivyProvide…" at bounding box center [325, 165] width 236 height 341
drag, startPoint x: 253, startPoint y: 91, endPoint x: 261, endPoint y: 92, distance: 8.0
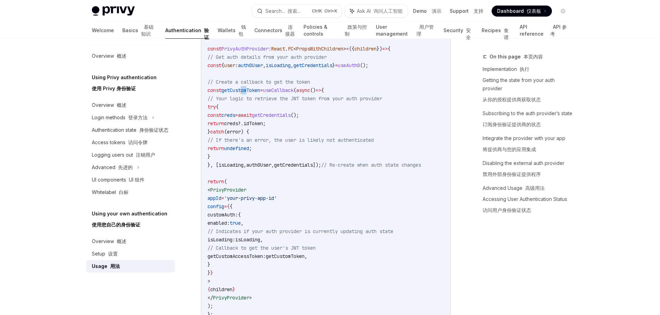
click at [260, 92] on span "getCustomToken" at bounding box center [240, 90] width 39 height 6
click at [397, 113] on code "import { useCallback , PropsWithChildren } from 'react' ; import { PrivyProvide…" at bounding box center [325, 165] width 236 height 341
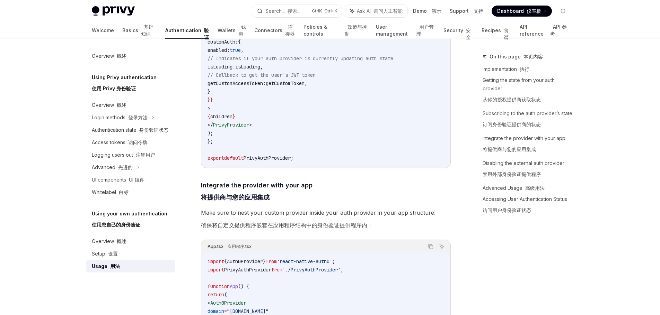
scroll to position [456, 0]
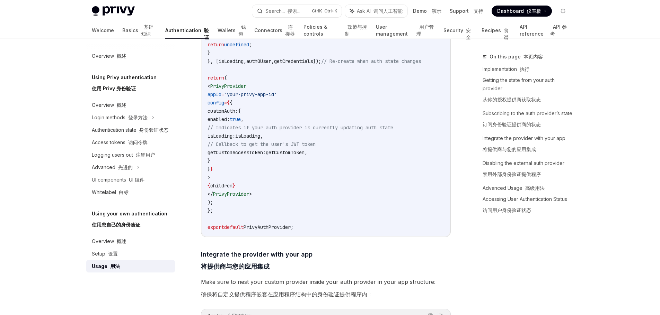
drag, startPoint x: 275, startPoint y: 154, endPoint x: 298, endPoint y: 153, distance: 22.5
click at [266, 153] on span "getCustomAccessToken:" at bounding box center [236, 153] width 58 height 6
click at [304, 154] on span "getCustomToken" at bounding box center [285, 153] width 39 height 6
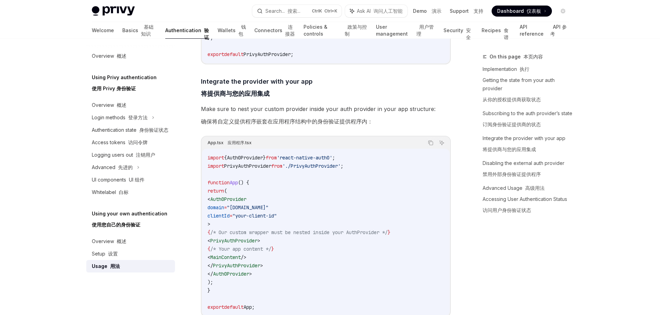
scroll to position [698, 0]
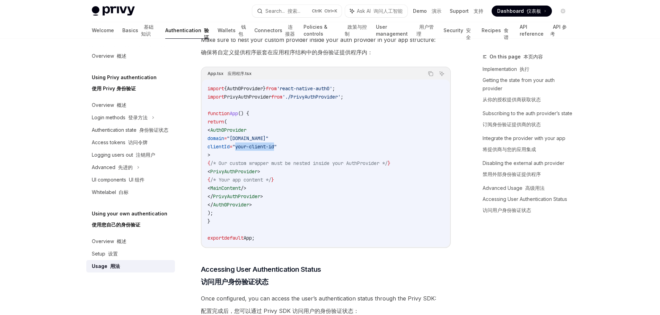
drag, startPoint x: 272, startPoint y: 150, endPoint x: 312, endPoint y: 149, distance: 40.2
click at [277, 149] on span ""your-client-id"" at bounding box center [254, 147] width 44 height 6
click at [333, 154] on code "import { Auth0Provider } from 'react-native-auth0' ; import PrivyAuthProvider f…" at bounding box center [325, 163] width 236 height 158
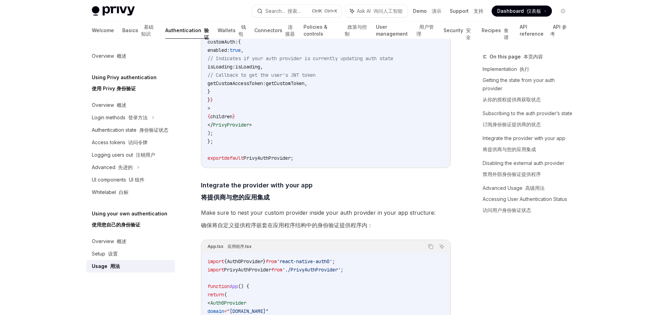
scroll to position [629, 0]
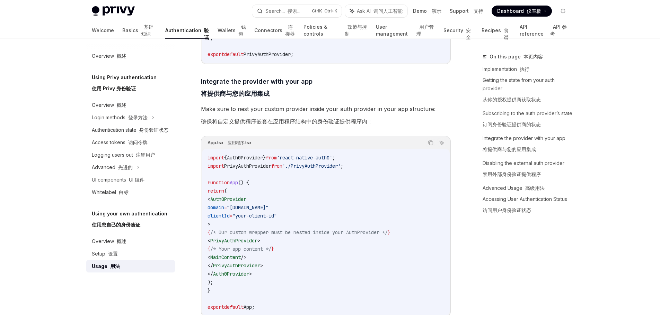
drag, startPoint x: 243, startPoint y: 244, endPoint x: 293, endPoint y: 244, distance: 49.5
click at [260, 244] on span "< PrivyAuthProvider >" at bounding box center [233, 241] width 53 height 6
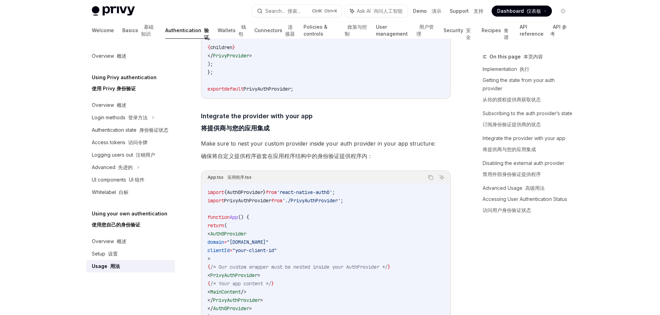
scroll to position [664, 0]
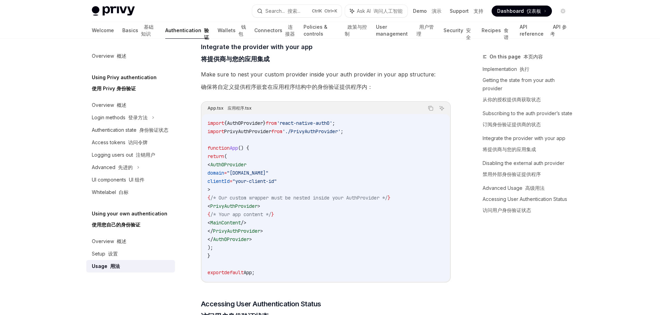
click at [304, 235] on code "import { Auth0Provider } from 'react-native-auth0' ; import PrivyAuthProvider f…" at bounding box center [325, 198] width 236 height 158
drag, startPoint x: 256, startPoint y: 225, endPoint x: 290, endPoint y: 225, distance: 33.9
click at [246, 225] on span "< MainContent />" at bounding box center [226, 223] width 39 height 6
click at [304, 233] on code "import { Auth0Provider } from 'react-native-auth0' ; import PrivyAuthProvider f…" at bounding box center [325, 198] width 236 height 158
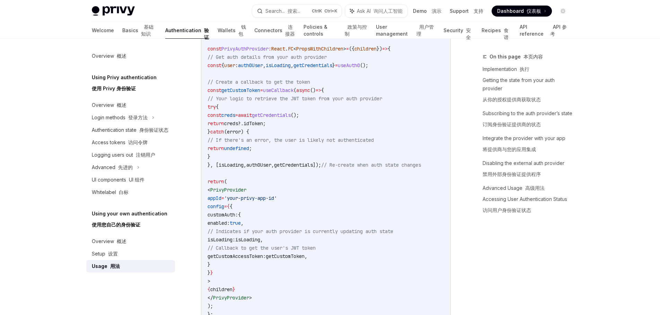
scroll to position [248, 0]
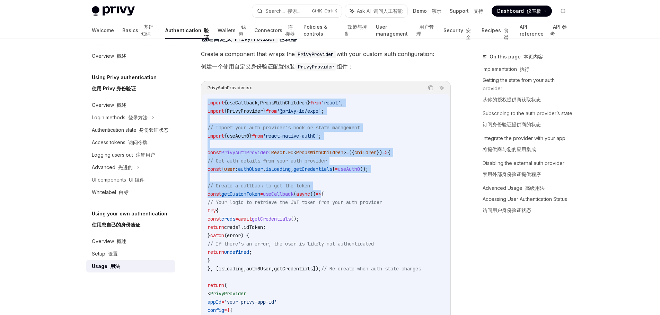
drag, startPoint x: 209, startPoint y: 104, endPoint x: 354, endPoint y: 195, distance: 171.2
click at [354, 195] on code "import { useCallback , PropsWithChildren } from 'react' ; import { PrivyProvide…" at bounding box center [325, 269] width 236 height 341
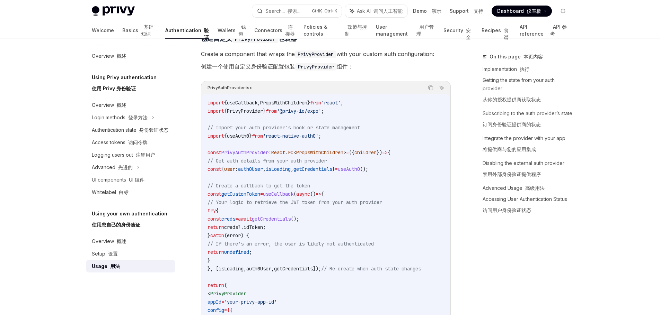
click at [399, 215] on code "import { useCallback , PropsWithChildren } from 'react' ; import { PrivyProvide…" at bounding box center [325, 269] width 236 height 341
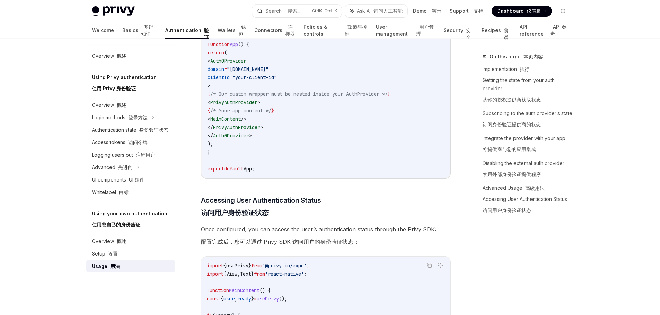
scroll to position [837, 0]
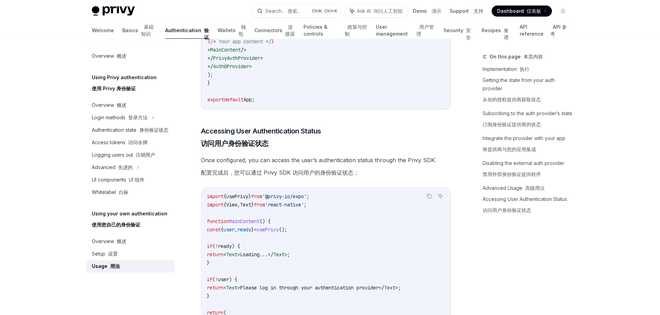
click at [304, 208] on span "'react-native'" at bounding box center [284, 205] width 39 height 6
drag, startPoint x: 285, startPoint y: 201, endPoint x: 322, endPoint y: 202, distance: 37.4
click at [306, 200] on span "'@privy-io/expo'" at bounding box center [284, 197] width 44 height 6
click at [347, 214] on code "import { usePrivy } from '@privy-io/expo' ; import { View , Text } from 'react-…" at bounding box center [326, 280] width 238 height 175
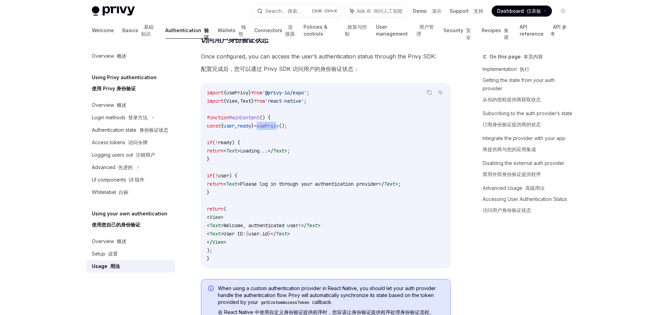
drag, startPoint x: 286, startPoint y: 128, endPoint x: 314, endPoint y: 137, distance: 29.9
click at [306, 131] on code "import { usePrivy } from '@privy-io/expo' ; import { View , Text } from 'react-…" at bounding box center [326, 176] width 238 height 175
click at [340, 143] on code "import { usePrivy } from '@privy-io/expo' ; import { View , Text } from 'react-…" at bounding box center [326, 176] width 238 height 175
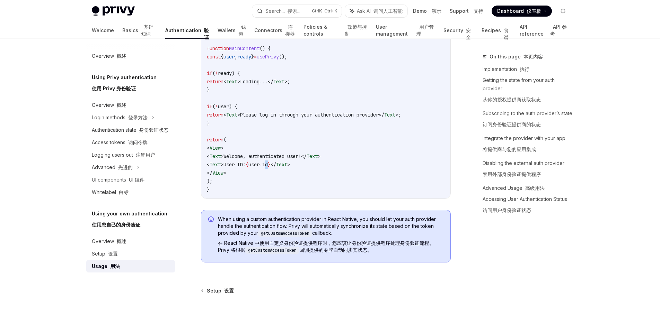
drag, startPoint x: 308, startPoint y: 172, endPoint x: 304, endPoint y: 171, distance: 4.3
click at [268, 168] on span "id" at bounding box center [265, 165] width 6 height 6
click at [326, 176] on code "import { usePrivy } from '@privy-io/expo' ; import { View , Text } from 'react-…" at bounding box center [326, 106] width 238 height 175
drag, startPoint x: 330, startPoint y: 170, endPoint x: 283, endPoint y: 170, distance: 47.1
click at [283, 168] on span "< Text > User ID: { user . id } </ Text >" at bounding box center [248, 165] width 83 height 6
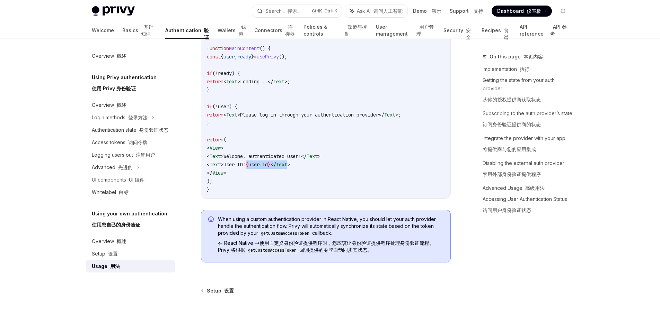
click at [328, 173] on code "import { usePrivy } from '@privy-io/expo' ; import { View , Text } from 'react-…" at bounding box center [326, 106] width 238 height 175
drag, startPoint x: 335, startPoint y: 168, endPoint x: 305, endPoint y: 168, distance: 29.8
click at [305, 168] on code "import { usePrivy } from '@privy-io/expo' ; import { View , Text } from 'react-…" at bounding box center [326, 106] width 238 height 175
click at [342, 174] on code "import { usePrivy } from '@privy-io/expo' ; import { View , Text } from 'react-…" at bounding box center [326, 106] width 238 height 175
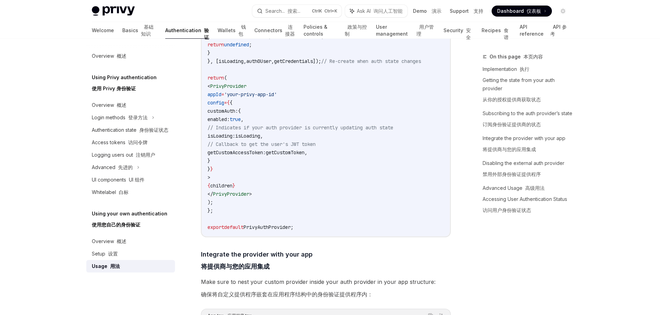
scroll to position [525, 0]
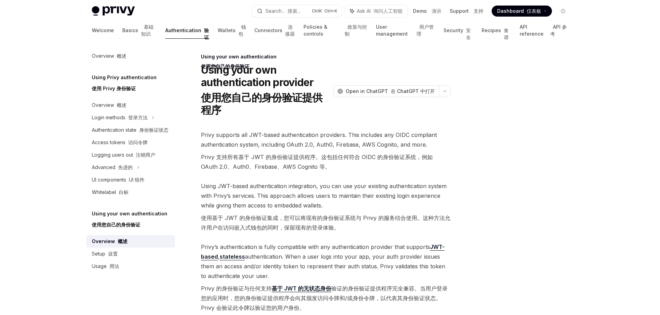
scroll to position [104, 0]
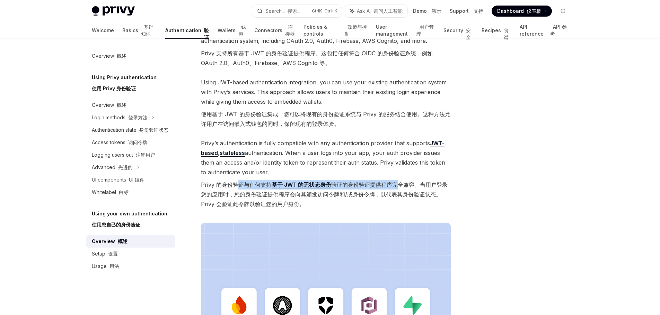
drag, startPoint x: 240, startPoint y: 186, endPoint x: 395, endPoint y: 185, distance: 155.1
click at [395, 185] on font "Privy 的身份验证与任何支持 基于 JWT 的 无状态身份 验证的身份验证提供程序完全兼容。当用户登录您的应用时，您的身份验证提供程序会向其颁发访问令牌和…" at bounding box center [324, 194] width 247 height 26
click at [331, 209] on span "Privy’s authentication is fully compatible with any authentication provider tha…" at bounding box center [326, 174] width 250 height 73
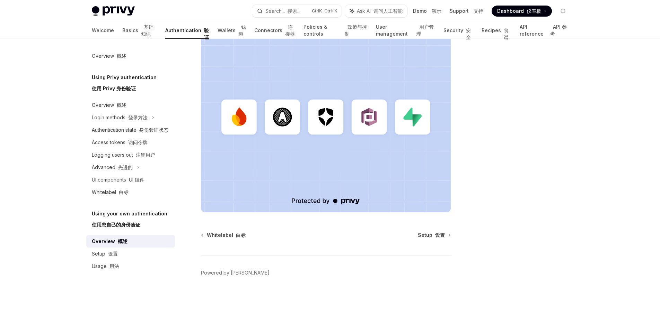
scroll to position [189, 0]
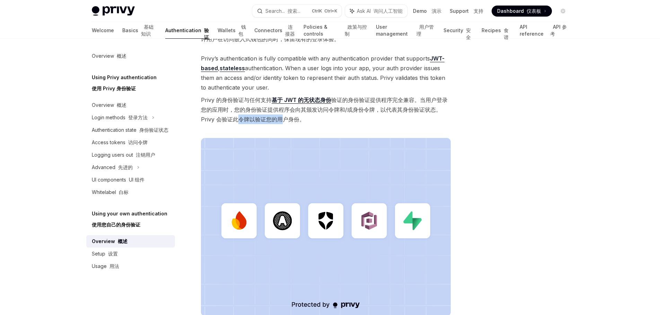
drag, startPoint x: 240, startPoint y: 119, endPoint x: 283, endPoint y: 118, distance: 43.0
click at [283, 118] on font "Privy 的身份验证与任何支持 基于 JWT 的 无状态身份 验证的身份验证提供程序完全兼容。当用户登录您的应用时，您的身份验证提供程序会向其颁发访问令牌和…" at bounding box center [324, 110] width 247 height 26
click at [342, 116] on font "Privy 的身份验证与任何支持 基于 JWT 的 无状态身份 验证的身份验证提供程序完全兼容。当用户登录您的应用时，您的身份验证提供程序会向其颁发访问令牌和…" at bounding box center [326, 109] width 250 height 29
drag, startPoint x: 349, startPoint y: 100, endPoint x: 423, endPoint y: 99, distance: 74.1
click at [423, 99] on font "Privy 的身份验证与任何支持 基于 JWT 的 无状态身份 验证的身份验证提供程序完全兼容。当用户登录您的应用时，您的身份验证提供程序会向其颁发访问令牌和…" at bounding box center [324, 110] width 247 height 26
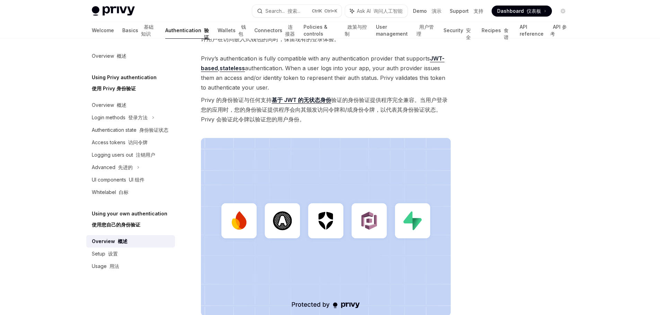
click at [323, 120] on font "Privy 的身份验证与任何支持 基于 JWT 的 无状态身份 验证的身份验证提供程序完全兼容。当用户登录您的应用时，您的身份验证提供程序会向其颁发访问令牌和…" at bounding box center [326, 109] width 250 height 29
drag, startPoint x: 302, startPoint y: 111, endPoint x: 371, endPoint y: 110, distance: 68.9
click at [371, 110] on font "Privy 的身份验证与任何支持 基于 JWT 的 无状态身份 验证的身份验证提供程序完全兼容。当用户登录您的应用时，您的身份验证提供程序会向其颁发访问令牌和…" at bounding box center [324, 110] width 247 height 26
click at [289, 130] on div "Privy supports all JWT-based authentication providers. This includes any OIDC c…" at bounding box center [326, 128] width 250 height 375
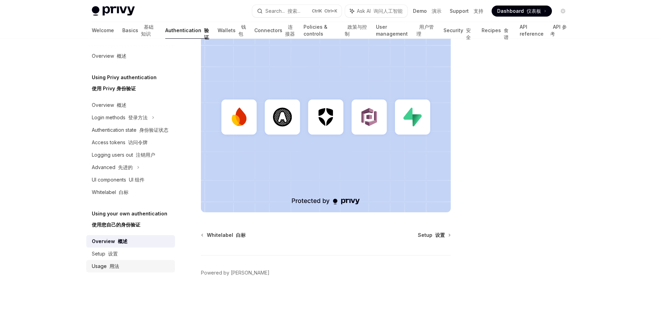
click at [116, 270] on div "Usage 用法" at bounding box center [105, 266] width 27 height 8
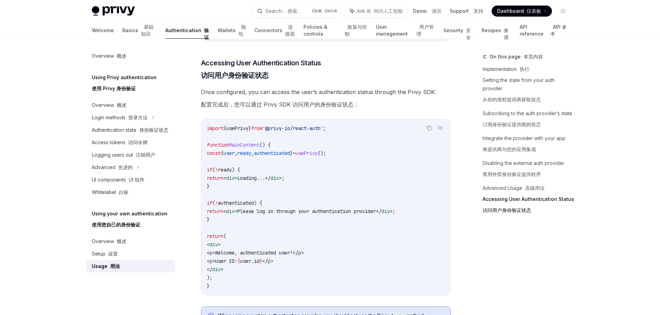
scroll to position [1835, 0]
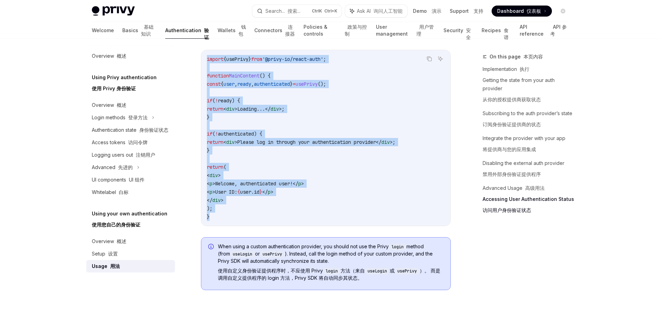
drag, startPoint x: 216, startPoint y: 240, endPoint x: 204, endPoint y: 78, distance: 163.2
click at [204, 78] on div "import { usePrivy } from '@privy-io/react-auth' ; function MainContent () { con…" at bounding box center [325, 138] width 249 height 176
copy code "import { usePrivy } from '@privy-io/react-auth' ; function MainContent () { con…"
click at [365, 221] on code "import { usePrivy } from '@privy-io/react-auth' ; function MainContent () { con…" at bounding box center [326, 138] width 238 height 166
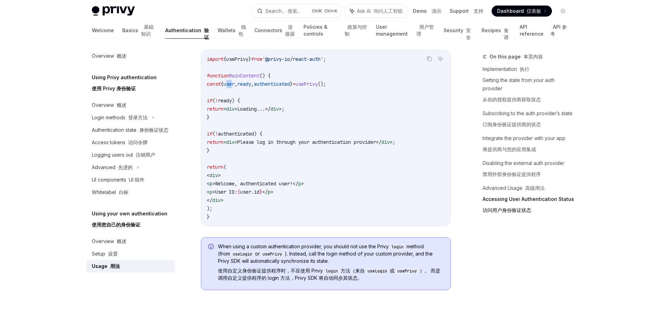
drag, startPoint x: 245, startPoint y: 105, endPoint x: 250, endPoint y: 104, distance: 5.6
click at [234, 87] on span "user" at bounding box center [228, 84] width 11 height 6
click at [316, 135] on code "import { usePrivy } from '@privy-io/react-auth' ; function MainContent () { con…" at bounding box center [326, 138] width 238 height 166
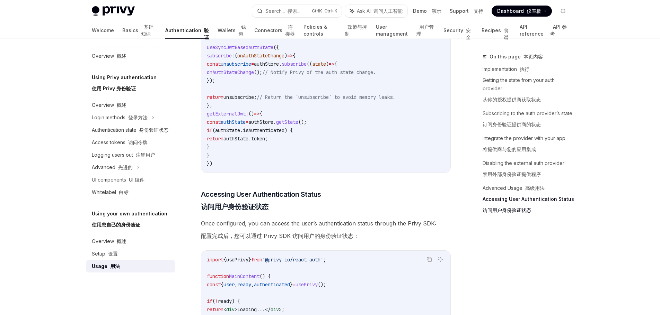
scroll to position [1565, 0]
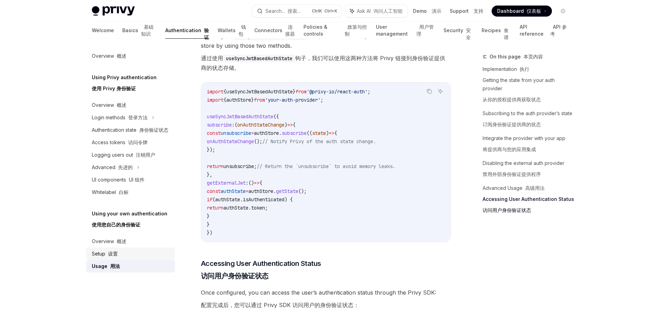
click at [128, 255] on div "Setup 设置" at bounding box center [131, 254] width 79 height 8
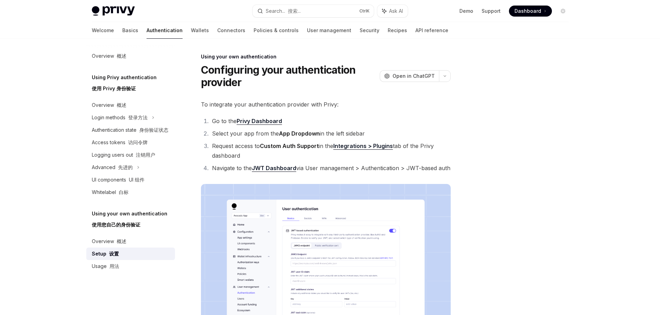
type textarea "*"
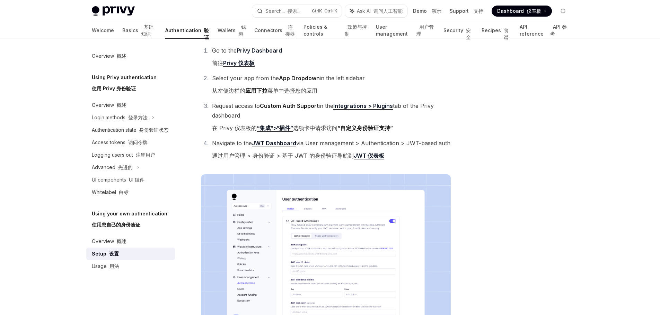
scroll to position [173, 0]
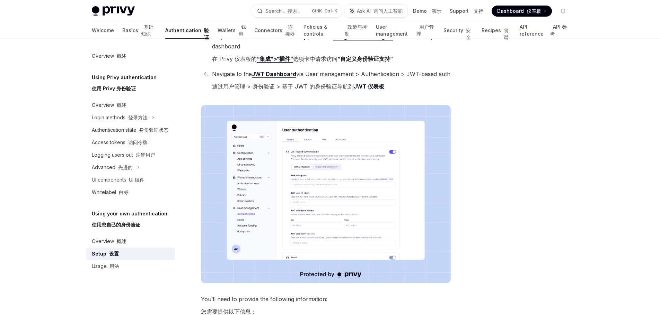
click at [300, 183] on img at bounding box center [326, 194] width 250 height 178
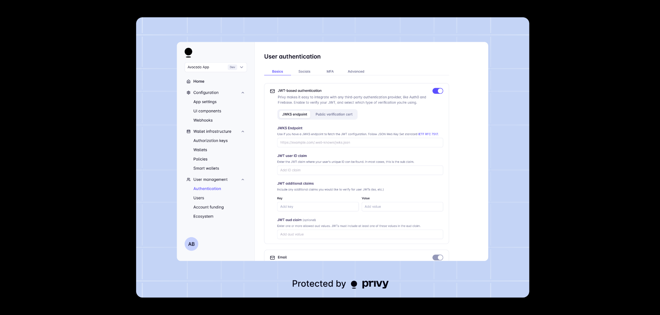
click at [577, 164] on div at bounding box center [330, 157] width 660 height 315
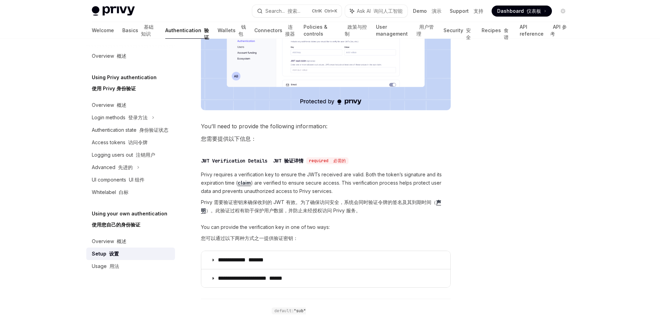
scroll to position [415, 0]
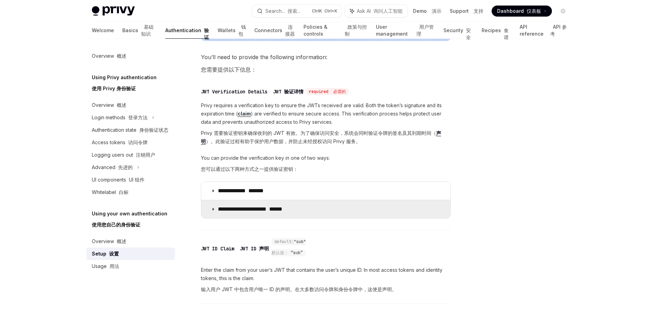
click at [214, 209] on icon at bounding box center [213, 209] width 4 height 4
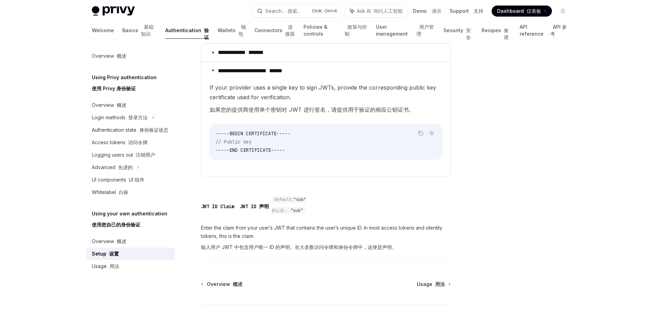
scroll to position [485, 0]
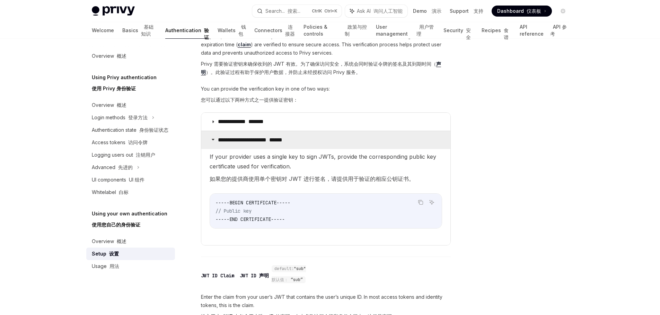
click at [213, 140] on icon at bounding box center [213, 139] width 4 height 4
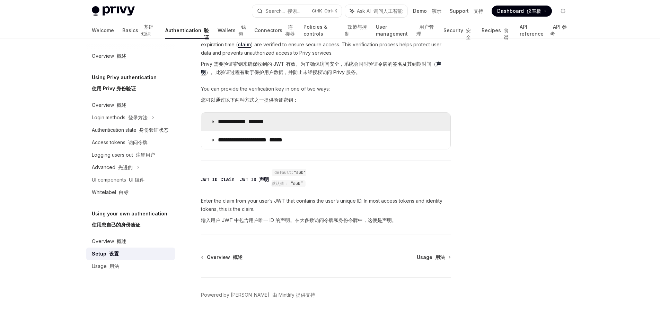
click at [214, 124] on icon at bounding box center [213, 122] width 4 height 4
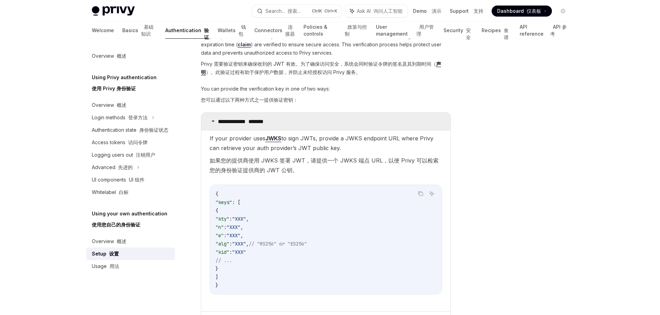
click at [216, 123] on summary "**********" at bounding box center [325, 122] width 249 height 18
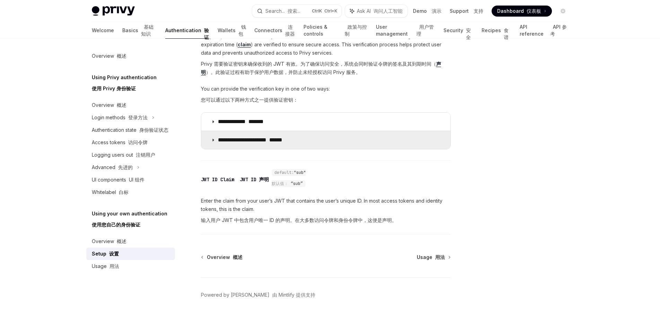
click at [210, 139] on summary "**********" at bounding box center [325, 140] width 249 height 18
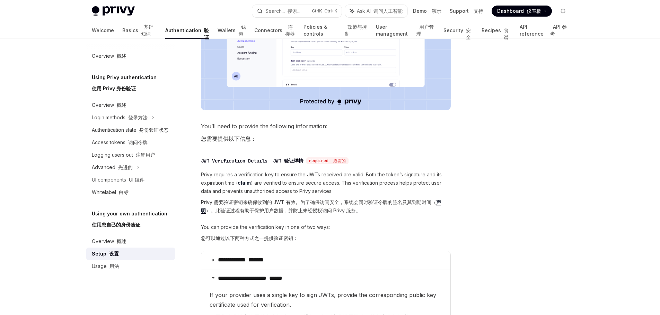
scroll to position [277, 0]
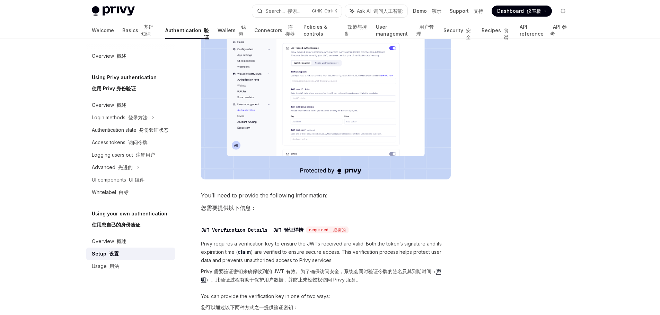
click at [382, 135] on img at bounding box center [326, 90] width 250 height 178
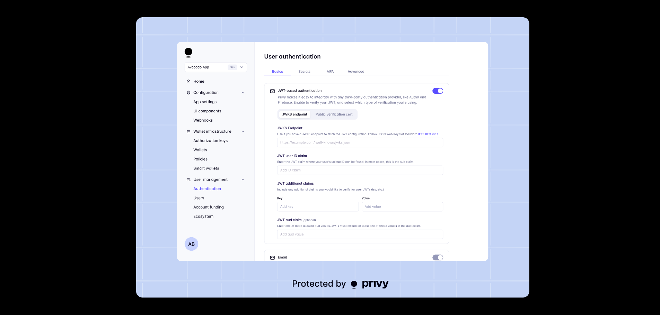
click at [569, 66] on div at bounding box center [330, 157] width 660 height 315
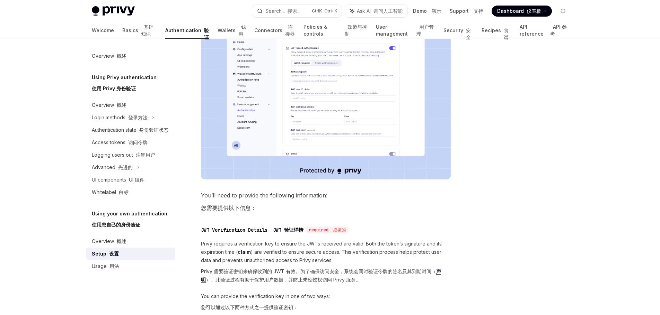
click at [394, 191] on span "You’ll need to provide the following information: 您需要提供以下信息：" at bounding box center [326, 203] width 250 height 25
drag, startPoint x: 308, startPoint y: 271, endPoint x: 322, endPoint y: 271, distance: 14.5
click at [322, 271] on font "Privy 需要验证密钥来确保收到的 JWT 有效。为了确保访问安全，系统会同时验证令牌的签名及其到期时间（ 声明 ）。此验证过程有助于保护用户数据，并防止未…" at bounding box center [321, 276] width 240 height 15
click at [338, 274] on font "Privy 需要验证密钥来确保收到的 JWT 有效。为了确保访问安全，系统会同时验证令牌的签名及其到期时间（ 声明 ）。此验证过程有助于保护用户数据，并防止未…" at bounding box center [321, 276] width 240 height 15
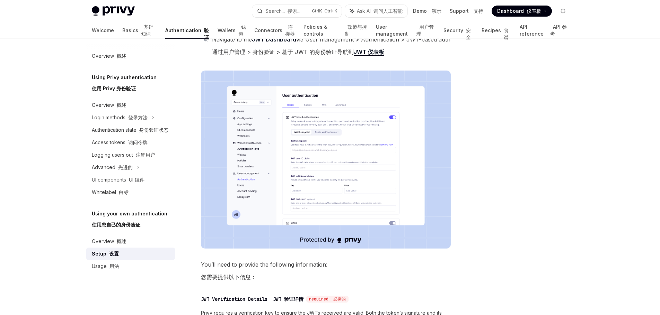
scroll to position [173, 0]
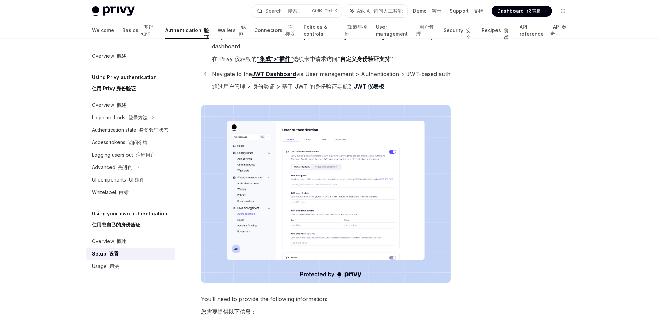
drag, startPoint x: 281, startPoint y: 169, endPoint x: 515, endPoint y: 170, distance: 233.4
click at [515, 170] on div at bounding box center [520, 184] width 105 height 263
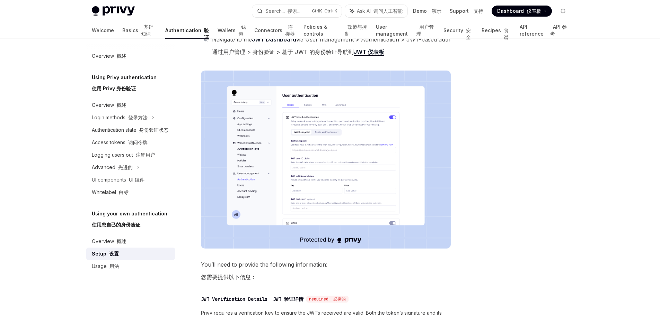
drag, startPoint x: 627, startPoint y: 149, endPoint x: 609, endPoint y: 148, distance: 18.4
click at [627, 149] on div "Privy Docs home page Search... 搜索... Ctrl K Ctrl+K Ask AI 询问人工智能 Demo 演示 Suppor…" at bounding box center [330, 251] width 660 height 919
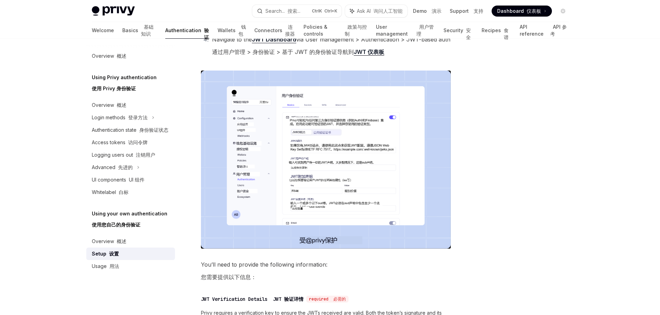
click at [531, 137] on div at bounding box center [520, 184] width 105 height 263
click at [459, 181] on div "Using your own authentication 使用您自己的身份验证 Configuring your authentication provid…" at bounding box center [330, 271] width 488 height 880
click at [415, 155] on img at bounding box center [326, 160] width 250 height 178
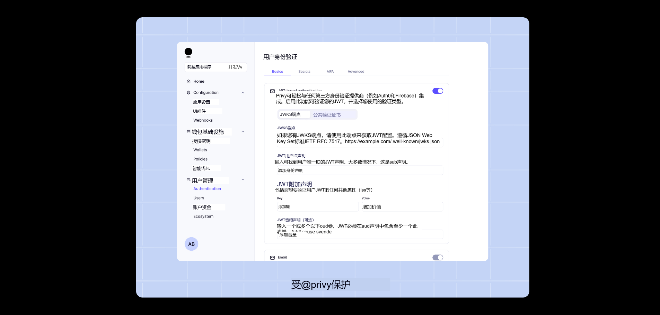
click at [539, 186] on div at bounding box center [330, 157] width 660 height 315
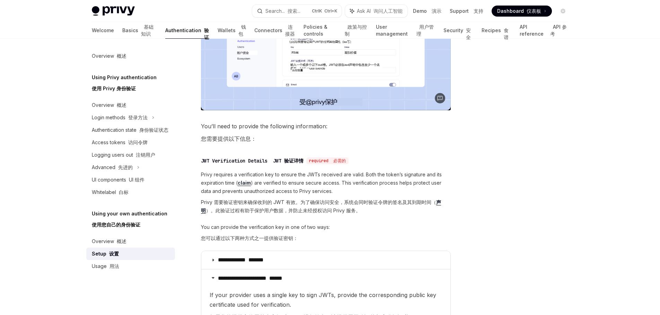
scroll to position [415, 0]
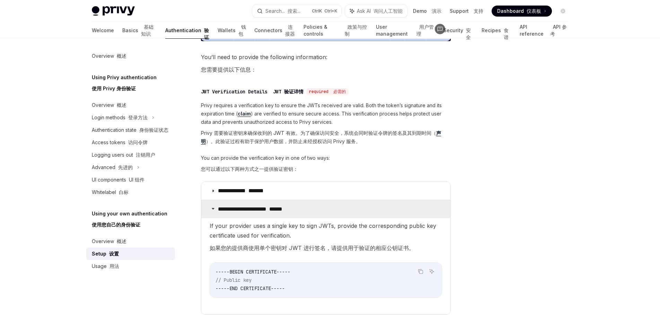
drag, startPoint x: 319, startPoint y: 212, endPoint x: 219, endPoint y: 211, distance: 100.1
click at [219, 211] on summary "**********" at bounding box center [325, 209] width 249 height 18
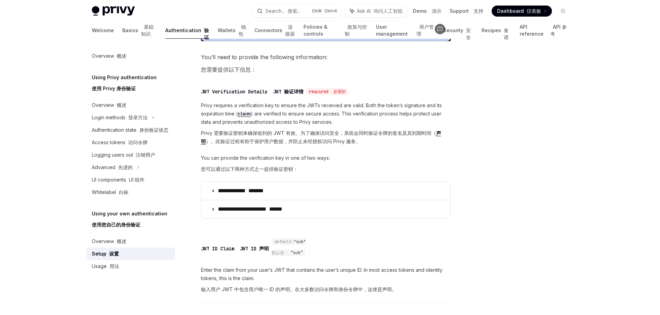
click at [477, 206] on div at bounding box center [520, 184] width 105 height 263
click at [522, 232] on div at bounding box center [520, 184] width 105 height 263
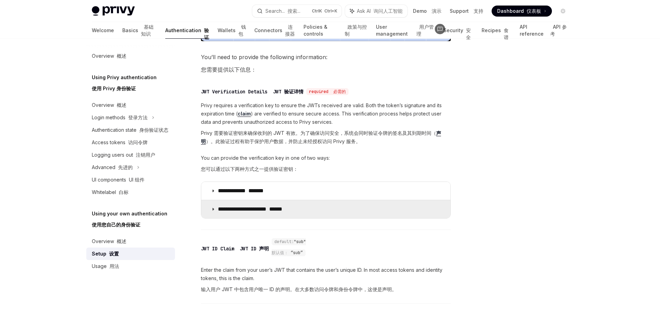
click at [282, 212] on font "******" at bounding box center [275, 209] width 13 height 5
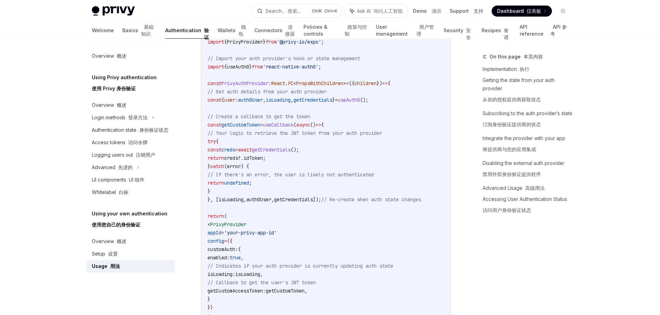
scroll to position [352, 0]
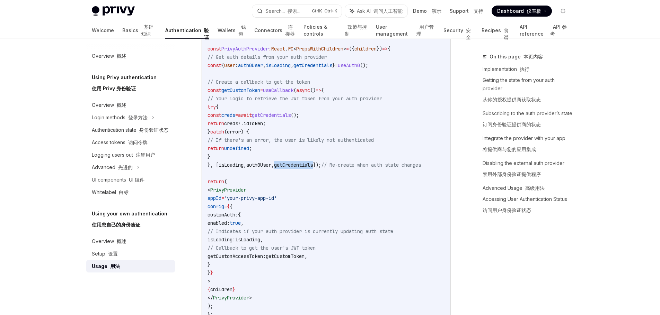
drag, startPoint x: 293, startPoint y: 166, endPoint x: 336, endPoint y: 166, distance: 42.6
click at [336, 166] on span "}, [ isLoading , auth0User , getCredentials ]); // Re-create when auth state ch…" at bounding box center [313, 165] width 213 height 6
click at [328, 180] on code "import { useCallback , PropsWithChildren } from 'react' ; import { PrivyProvide…" at bounding box center [325, 165] width 236 height 341
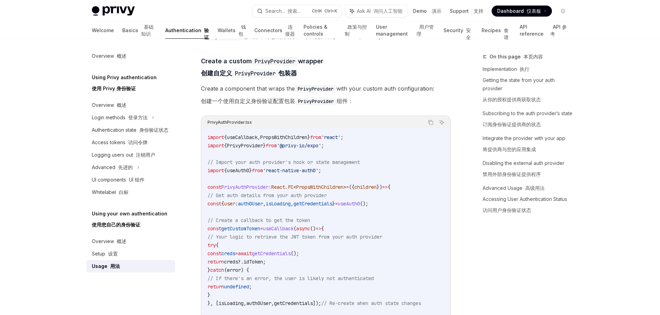
scroll to position [144, 0]
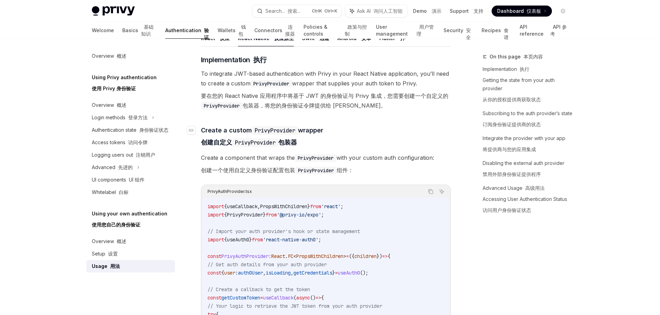
click at [328, 148] on h4 "​ Create a custom PrivyProvider wrapper 创建自定义 PrivyProvider 包装器" at bounding box center [326, 138] width 250 height 24
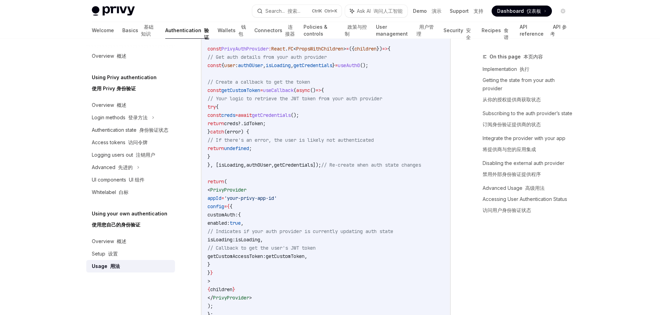
scroll to position [387, 0]
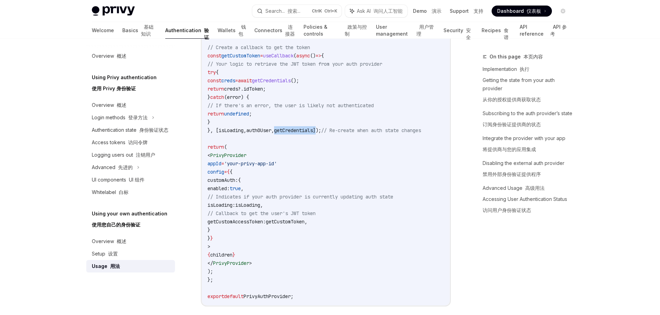
drag, startPoint x: 294, startPoint y: 131, endPoint x: 337, endPoint y: 131, distance: 42.6
click at [337, 131] on span "}, [ isLoading , auth0User , getCredentials ]); // Re-create when auth state ch…" at bounding box center [313, 130] width 213 height 6
click at [351, 145] on code "import { useCallback , PropsWithChildren } from 'react' ; import { PrivyProvide…" at bounding box center [325, 130] width 236 height 341
drag, startPoint x: 294, startPoint y: 131, endPoint x: 334, endPoint y: 131, distance: 39.8
click at [334, 131] on span "}, [ isLoading , auth0User , getCredentials ]); // Re-create when auth state ch…" at bounding box center [313, 130] width 213 height 6
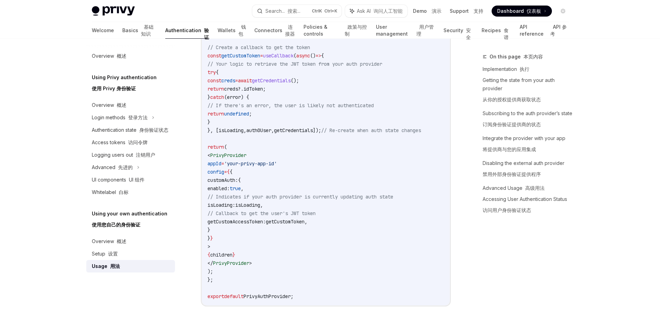
click at [307, 147] on code "import { useCallback , PropsWithChildren } from 'react' ; import { PrivyProvide…" at bounding box center [325, 130] width 236 height 341
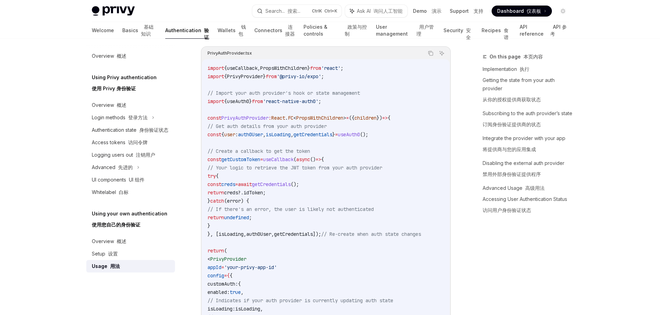
scroll to position [248, 0]
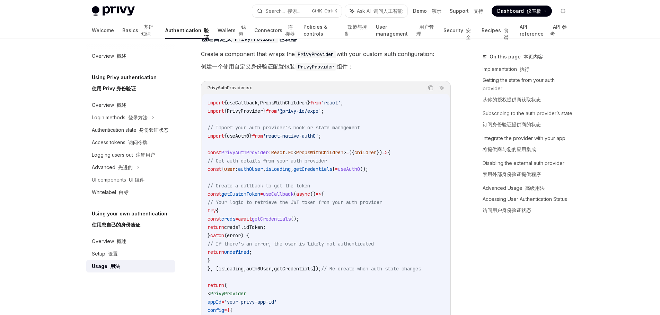
drag, startPoint x: 237, startPoint y: 195, endPoint x: 276, endPoint y: 193, distance: 39.1
click at [260, 193] on span "getCustomToken" at bounding box center [240, 194] width 39 height 6
click at [384, 223] on code "import { useCallback , PropsWithChildren } from 'react' ; import { PrivyProvide…" at bounding box center [325, 269] width 236 height 341
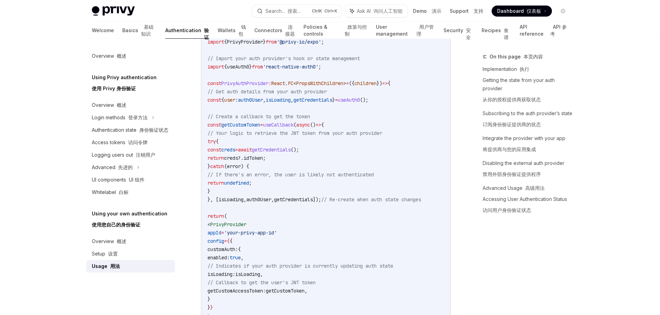
scroll to position [352, 0]
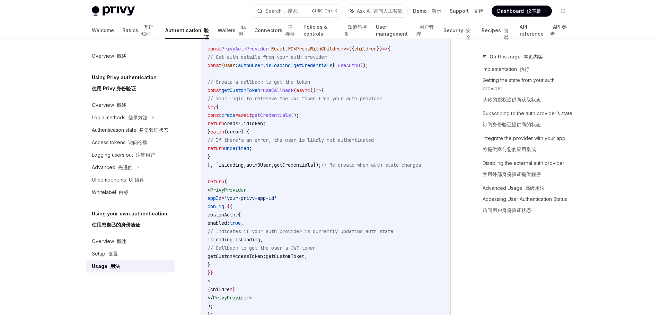
drag, startPoint x: 239, startPoint y: 154, endPoint x: 204, endPoint y: 136, distance: 39.7
click at [204, 136] on div "import { useCallback , PropsWithChildren } from 'react' ; import { PrivyProvide…" at bounding box center [326, 165] width 248 height 350
click at [358, 186] on code "import { useCallback , PropsWithChildren } from 'react' ; import { PrivyProvide…" at bounding box center [325, 165] width 236 height 341
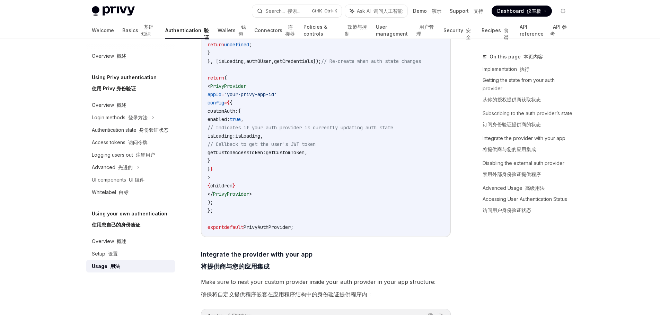
click at [302, 174] on code "import { useCallback , PropsWithChildren } from 'react' ; import { PrivyProvide…" at bounding box center [325, 61] width 236 height 341
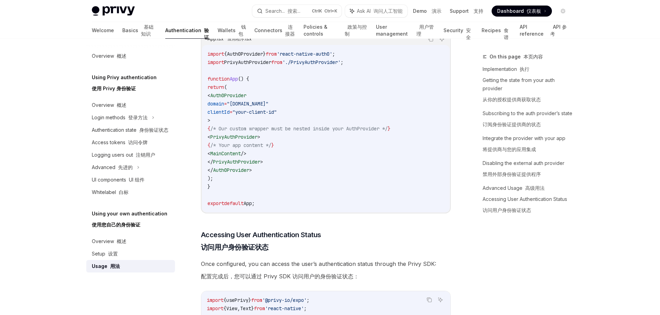
scroll to position [629, 0]
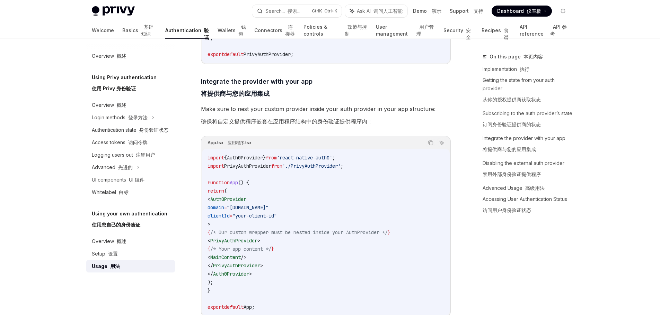
drag, startPoint x: 331, startPoint y: 212, endPoint x: 276, endPoint y: 206, distance: 55.8
click at [276, 206] on code "import { Auth0Provider } from 'react-native-auth0' ; import PrivyAuthProvider f…" at bounding box center [325, 233] width 236 height 158
click at [410, 221] on code "import { Auth0Provider } from 'react-native-auth0' ; import PrivyAuthProvider f…" at bounding box center [325, 233] width 236 height 158
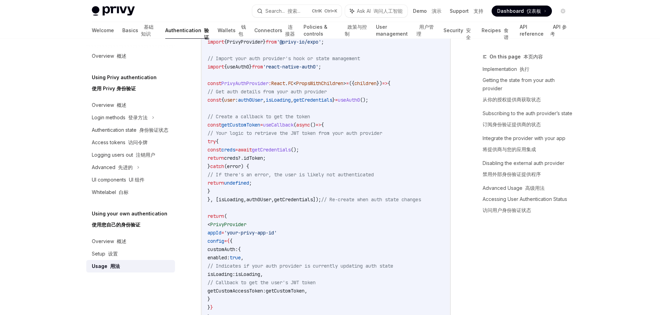
scroll to position [214, 0]
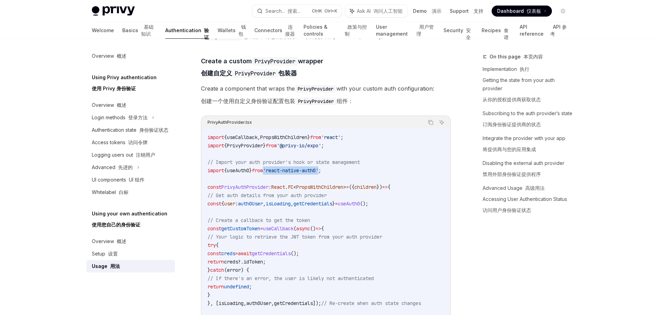
drag, startPoint x: 336, startPoint y: 167, endPoint x: 278, endPoint y: 169, distance: 57.8
click at [278, 169] on code "import { useCallback , PropsWithChildren } from 'react' ; import { PrivyProvide…" at bounding box center [325, 303] width 236 height 341
click at [325, 189] on span "PropsWithChildren" at bounding box center [319, 187] width 47 height 6
drag, startPoint x: 235, startPoint y: 169, endPoint x: 260, endPoint y: 170, distance: 25.0
click at [260, 170] on span "import { useAuth0 } from 'react-native-auth0' ;" at bounding box center [264, 171] width 114 height 6
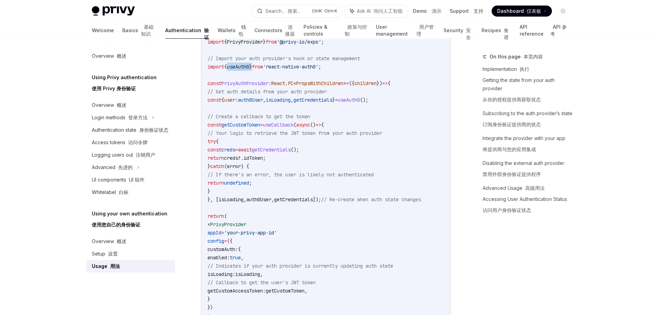
scroll to position [421, 0]
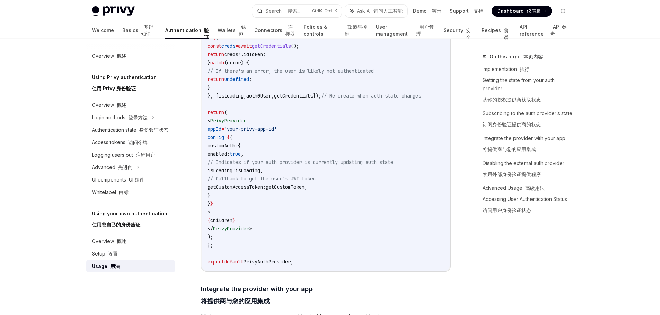
drag, startPoint x: 299, startPoint y: 184, endPoint x: 283, endPoint y: 176, distance: 18.0
click at [283, 176] on code "import { useCallback , PropsWithChildren } from 'react' ; import { PrivyProvide…" at bounding box center [325, 96] width 236 height 341
click at [389, 226] on code "import { useCallback , PropsWithChildren } from 'react' ; import { PrivyProvide…" at bounding box center [325, 96] width 236 height 341
drag, startPoint x: 353, startPoint y: 186, endPoint x: 271, endPoint y: 185, distance: 81.7
click at [271, 185] on code "import { useCallback , PropsWithChildren } from 'react' ; import { PrivyProvide…" at bounding box center [325, 96] width 236 height 341
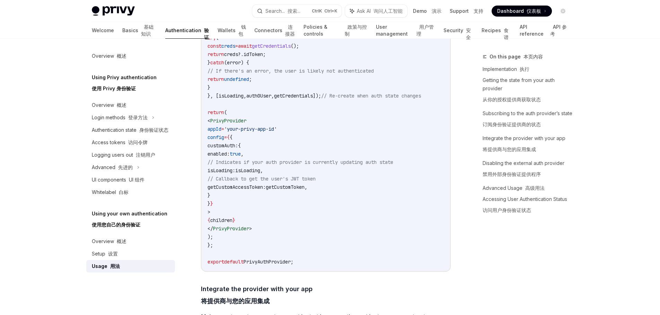
click at [330, 149] on code "import { useCallback , PropsWithChildren } from 'react' ; import { PrivyProvide…" at bounding box center [325, 96] width 236 height 341
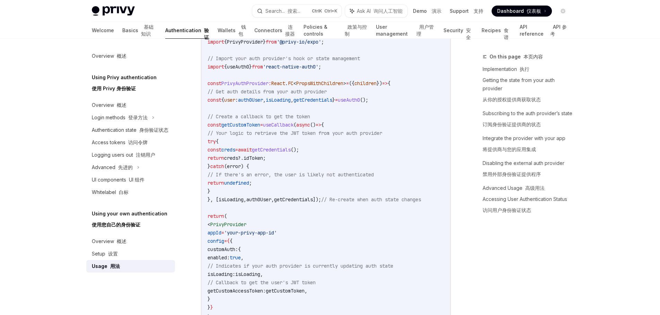
scroll to position [248, 0]
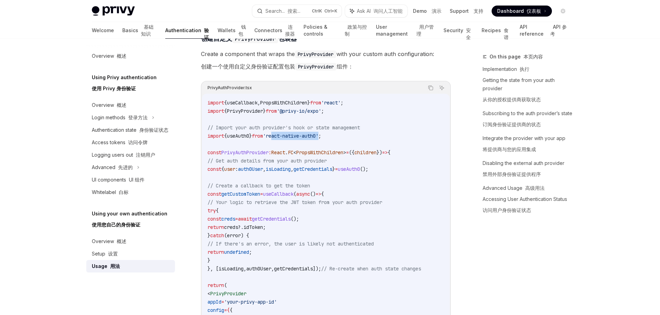
drag, startPoint x: 336, startPoint y: 135, endPoint x: 286, endPoint y: 135, distance: 49.9
click at [286, 135] on span "'react-native-auth0'" at bounding box center [290, 136] width 55 height 6
click at [376, 150] on span "children" at bounding box center [365, 153] width 22 height 6
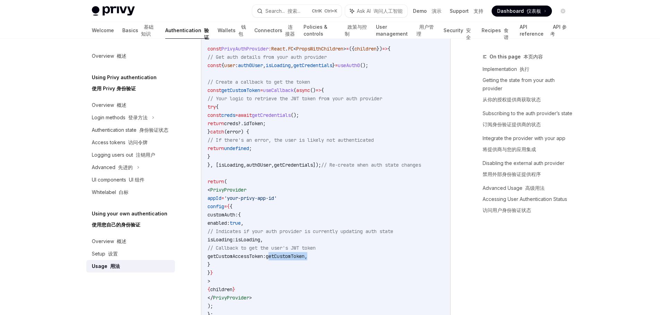
drag, startPoint x: 329, startPoint y: 254, endPoint x: 394, endPoint y: 254, distance: 64.7
click at [394, 254] on code "import { useCallback , PropsWithChildren } from 'react' ; import { PrivyProvide…" at bounding box center [325, 165] width 236 height 341
click at [389, 266] on code "import { useCallback , PropsWithChildren } from 'react' ; import { PrivyProvide…" at bounding box center [325, 165] width 236 height 341
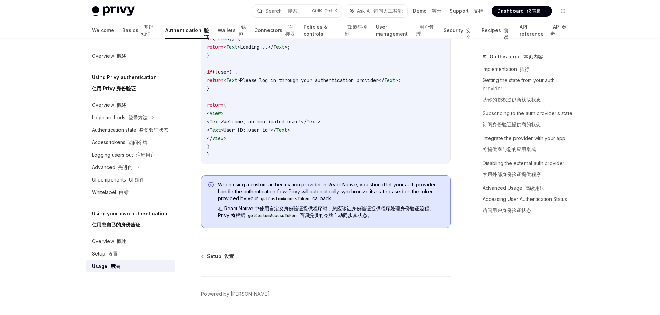
scroll to position [1079, 0]
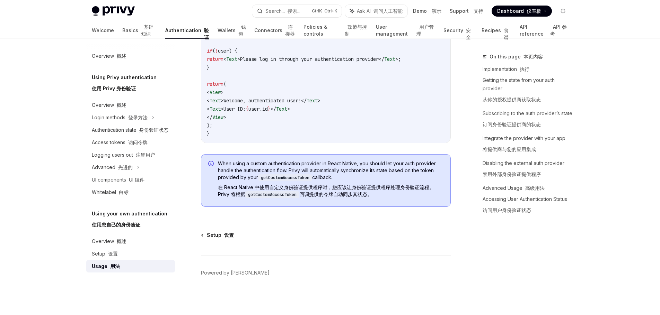
click at [225, 238] on font "设置" at bounding box center [229, 235] width 10 height 6
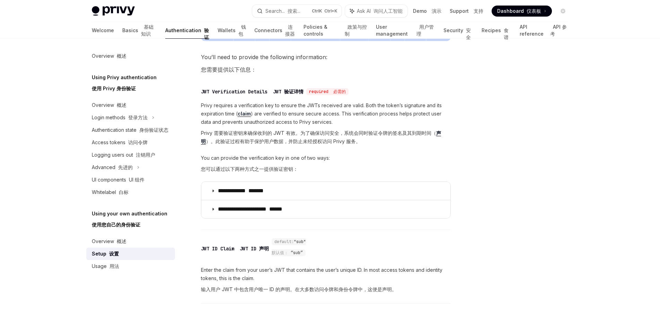
scroll to position [507, 0]
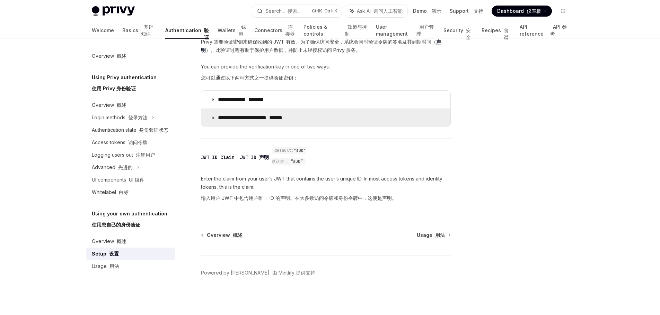
click at [282, 118] on font "******" at bounding box center [275, 117] width 13 height 5
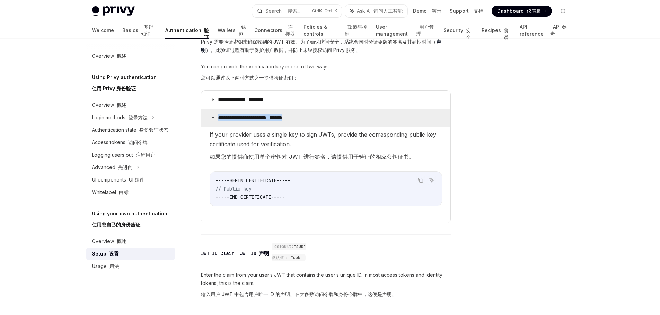
drag, startPoint x: 331, startPoint y: 116, endPoint x: 217, endPoint y: 114, distance: 114.3
click at [217, 114] on summary "**********" at bounding box center [325, 118] width 249 height 18
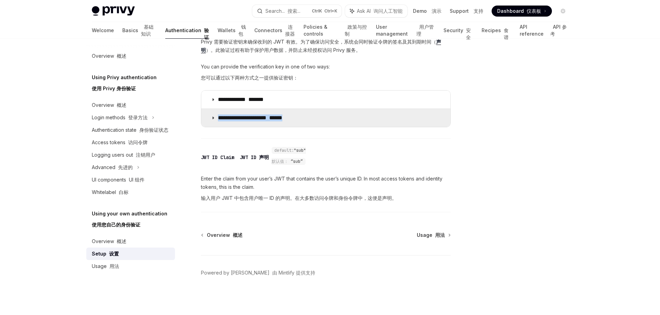
click at [220, 120] on p "**********" at bounding box center [266, 118] width 96 height 7
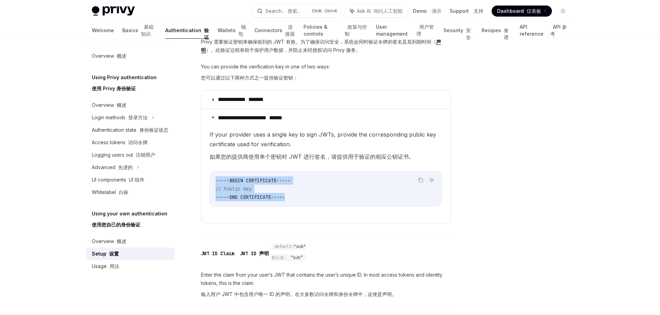
drag, startPoint x: 289, startPoint y: 196, endPoint x: 269, endPoint y: 183, distance: 24.1
click at [208, 182] on details "**********" at bounding box center [325, 166] width 249 height 115
click at [324, 191] on code "-----BEGIN CERTIFICATE----- // Public key -----END CERTIFICATE-----" at bounding box center [325, 189] width 221 height 25
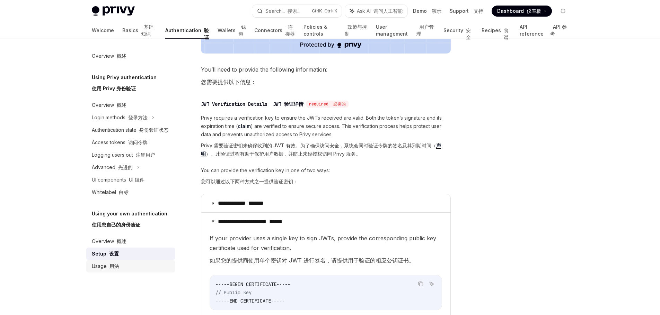
click at [123, 265] on div "Usage 用法" at bounding box center [131, 266] width 79 height 8
click at [111, 270] on div "Usage 用法" at bounding box center [105, 266] width 27 height 8
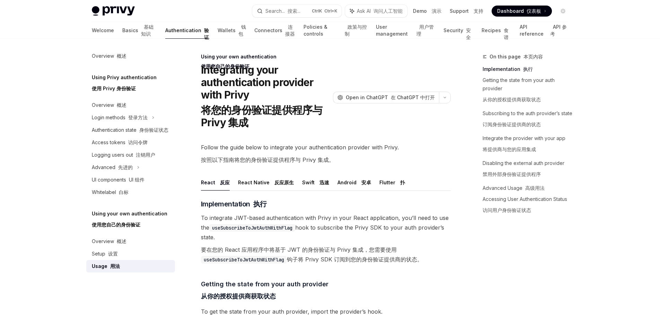
scroll to position [104, 0]
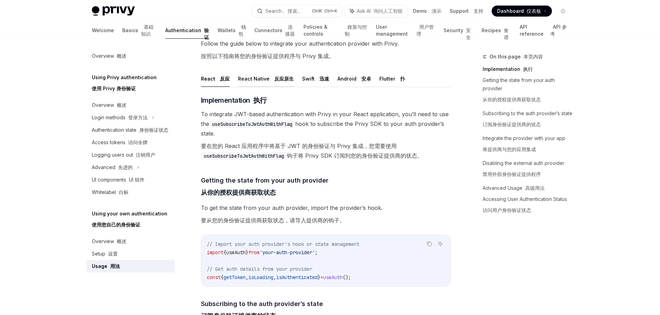
click at [267, 77] on button "React Native 反应原生" at bounding box center [266, 79] width 56 height 16
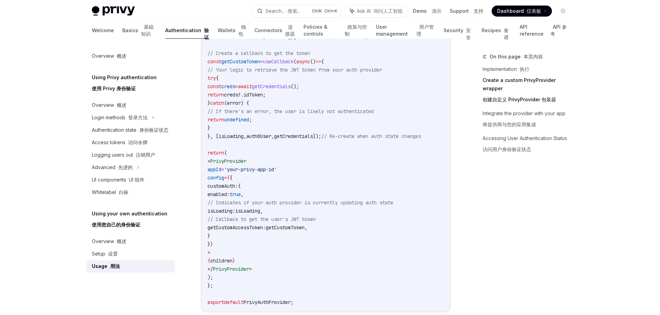
scroll to position [346, 0]
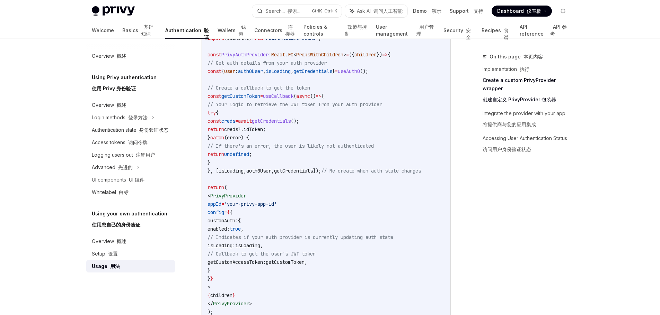
click at [304, 263] on span "getCustomToken" at bounding box center [285, 262] width 39 height 6
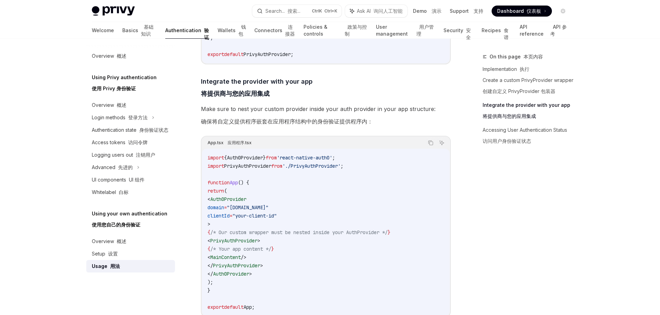
scroll to position [456, 0]
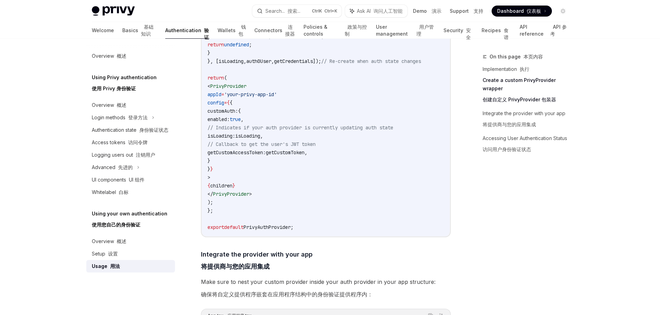
click at [304, 153] on span "getCustomToken" at bounding box center [285, 153] width 39 height 6
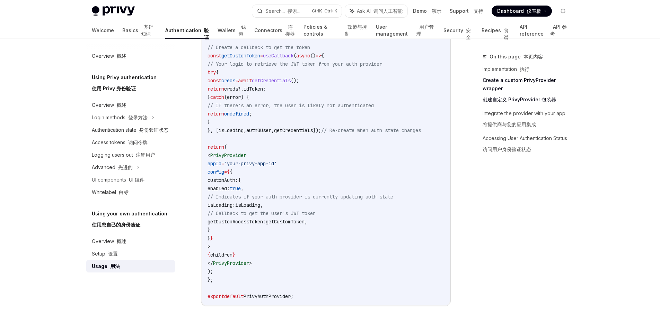
scroll to position [352, 0]
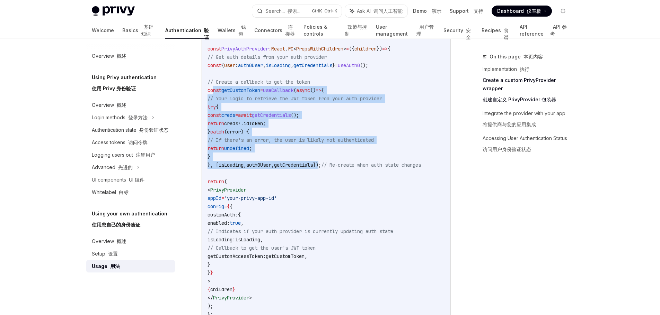
drag, startPoint x: 213, startPoint y: 88, endPoint x: 341, endPoint y: 166, distance: 149.9
click at [341, 166] on code "import { useCallback , PropsWithChildren } from 'react' ; import { PrivyProvide…" at bounding box center [325, 165] width 236 height 341
click at [243, 163] on span "isLoading" at bounding box center [230, 165] width 25 height 6
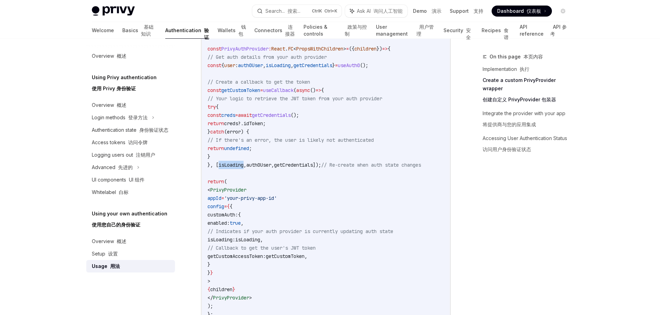
click at [243, 163] on span "isLoading" at bounding box center [230, 165] width 25 height 6
click at [271, 163] on span "auth0User" at bounding box center [258, 165] width 25 height 6
click at [313, 162] on span "getCredentials" at bounding box center [293, 165] width 39 height 6
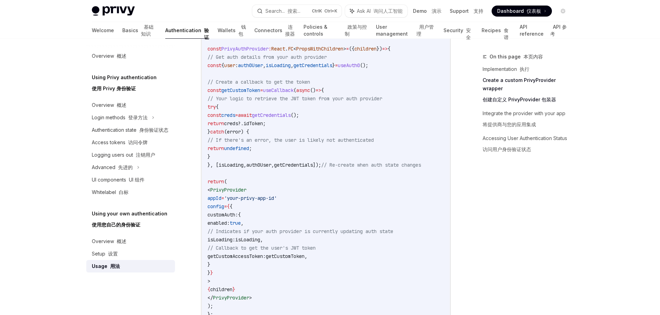
click at [395, 61] on code "import { useCallback , PropsWithChildren } from 'react' ; import { PrivyProvide…" at bounding box center [325, 165] width 236 height 341
click at [345, 267] on code "import { useCallback , PropsWithChildren } from 'react' ; import { PrivyProvide…" at bounding box center [325, 165] width 236 height 341
click at [366, 263] on code "import { useCallback , PropsWithChildren } from 'react' ; import { PrivyProvide…" at bounding box center [325, 165] width 236 height 341
drag, startPoint x: 329, startPoint y: 257, endPoint x: 365, endPoint y: 259, distance: 35.7
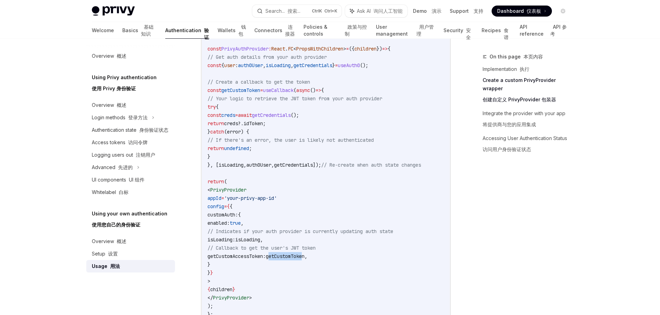
click at [304, 259] on span "getCustomToken" at bounding box center [285, 256] width 39 height 6
click at [402, 268] on code "import { useCallback , PropsWithChildren } from 'react' ; import { PrivyProvide…" at bounding box center [325, 165] width 236 height 341
drag, startPoint x: 328, startPoint y: 259, endPoint x: 370, endPoint y: 258, distance: 42.2
click at [307, 258] on span "getCustomAccessToken: getCustomToken ," at bounding box center [257, 256] width 100 height 6
click at [362, 267] on code "import { useCallback , PropsWithChildren } from 'react' ; import { PrivyProvide…" at bounding box center [325, 165] width 236 height 341
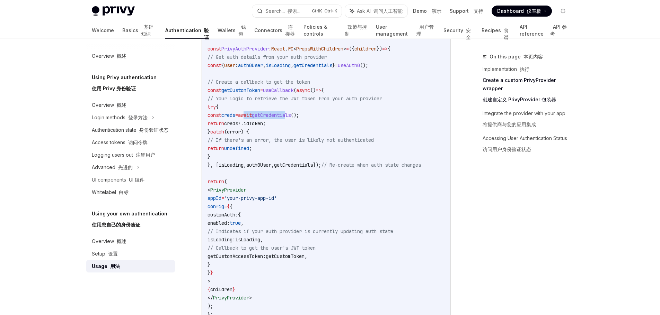
drag, startPoint x: 286, startPoint y: 114, endPoint x: 334, endPoint y: 115, distance: 47.4
click at [299, 115] on span "const creds = await getCredentials ();" at bounding box center [252, 115] width 91 height 6
click at [372, 119] on code "import { useCallback , PropsWithChildren } from 'react' ; import { PrivyProvide…" at bounding box center [325, 165] width 236 height 341
drag, startPoint x: 290, startPoint y: 112, endPoint x: 257, endPoint y: 112, distance: 33.2
click at [257, 112] on code "import { useCallback , PropsWithChildren } from 'react' ; import { PrivyProvide…" at bounding box center [325, 165] width 236 height 341
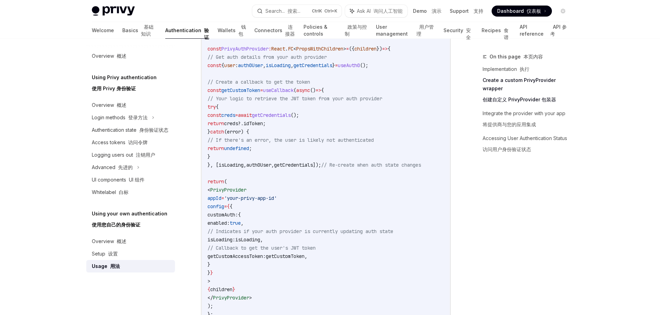
click at [332, 126] on code "import { useCallback , PropsWithChildren } from 'react' ; import { PrivyProvide…" at bounding box center [325, 165] width 236 height 341
drag, startPoint x: 332, startPoint y: 257, endPoint x: 355, endPoint y: 257, distance: 22.9
click at [304, 257] on span "getCustomToken" at bounding box center [285, 256] width 39 height 6
click at [307, 256] on span "," at bounding box center [305, 256] width 3 height 6
drag, startPoint x: 331, startPoint y: 255, endPoint x: 372, endPoint y: 259, distance: 41.1
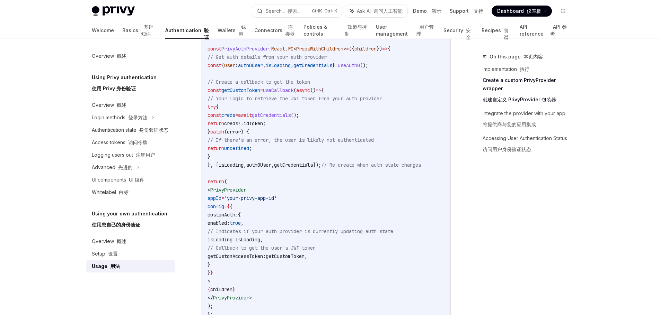
click at [307, 259] on span "getCustomAccessToken: getCustomToken ," at bounding box center [257, 256] width 100 height 6
click at [365, 266] on code "import { useCallback , PropsWithChildren } from 'react' ; import { PrivyProvide…" at bounding box center [325, 165] width 236 height 341
click at [348, 130] on code "import { useCallback , PropsWithChildren } from 'react' ; import { PrivyProvide…" at bounding box center [325, 165] width 236 height 341
click at [321, 132] on code "import { useCallback , PropsWithChildren } from 'react' ; import { PrivyProvide…" at bounding box center [325, 165] width 236 height 341
drag, startPoint x: 287, startPoint y: 124, endPoint x: 283, endPoint y: 124, distance: 4.2
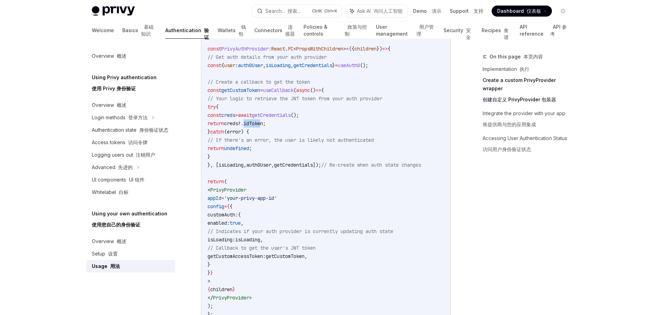
click at [263, 124] on span "idToken" at bounding box center [252, 123] width 19 height 6
click at [314, 127] on code "import { useCallback , PropsWithChildren } from 'react' ; import { PrivyProvide…" at bounding box center [325, 165] width 236 height 341
click at [407, 203] on code "import { useCallback , PropsWithChildren } from 'react' ; import { PrivyProvide…" at bounding box center [325, 165] width 236 height 341
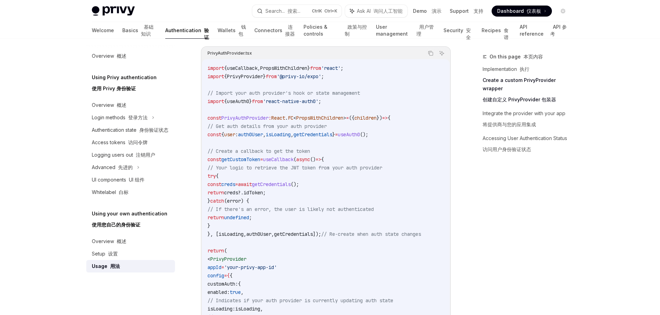
scroll to position [214, 0]
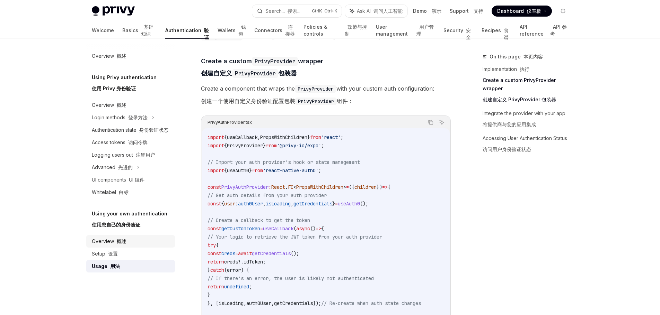
click at [134, 240] on div "Overview 概述" at bounding box center [131, 242] width 79 height 8
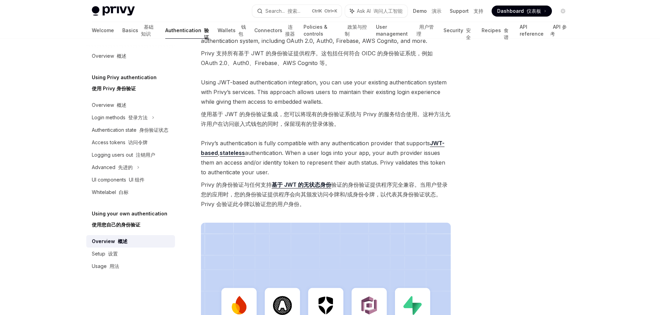
scroll to position [35, 0]
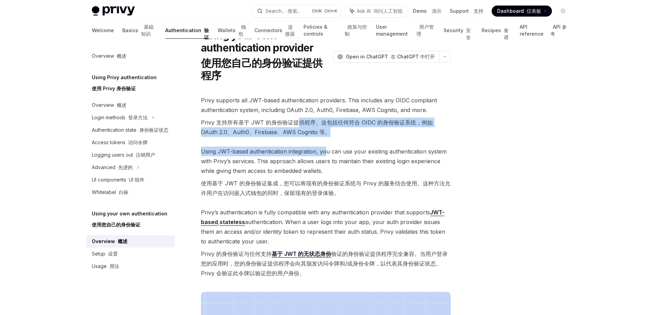
drag, startPoint x: 296, startPoint y: 118, endPoint x: 327, endPoint y: 145, distance: 41.2
click at [327, 145] on div "Privy supports all JWT-based authentication providers. This includes any OIDC c…" at bounding box center [326, 283] width 250 height 375
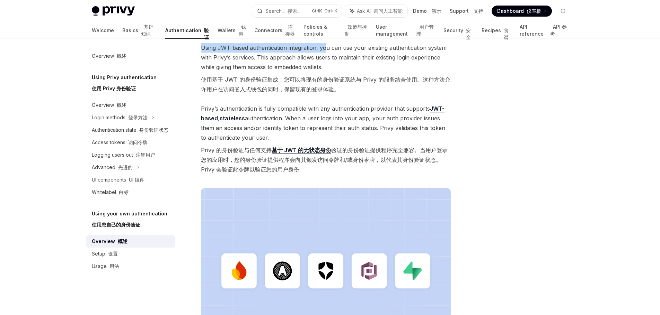
scroll to position [208, 0]
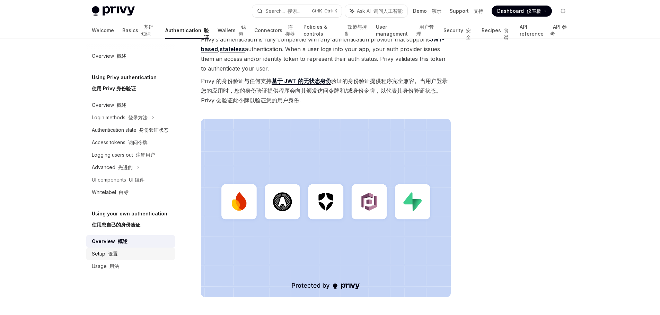
click at [115, 251] on div "Setup 设置" at bounding box center [105, 254] width 26 height 8
click at [116, 250] on div "Setup 设置" at bounding box center [105, 254] width 26 height 8
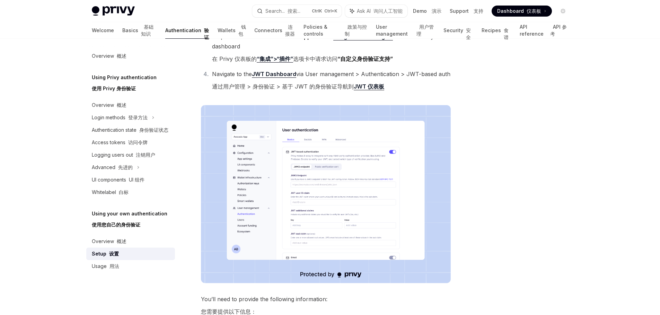
scroll to position [312, 0]
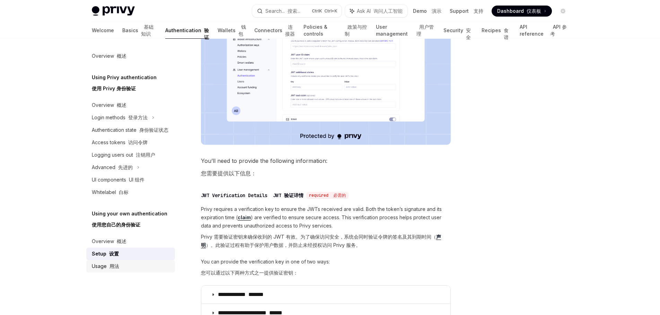
click at [136, 268] on div "Usage 用法" at bounding box center [131, 266] width 79 height 8
click at [116, 272] on link "Usage 用法" at bounding box center [130, 266] width 89 height 12
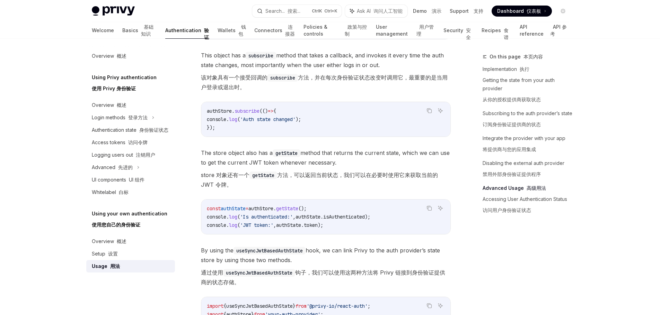
scroll to position [1489, 0]
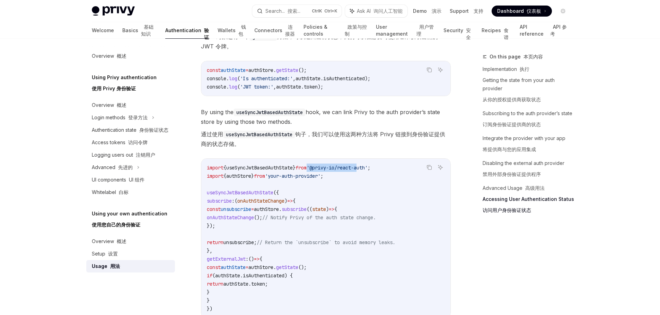
drag, startPoint x: 324, startPoint y: 191, endPoint x: 374, endPoint y: 191, distance: 49.9
click at [367, 171] on span "'@privy-io/react-auth'" at bounding box center [336, 168] width 61 height 6
click at [369, 201] on code "import { useSyncJwtBasedAuthState } from '@privy-io/react-auth' ; import { auth…" at bounding box center [326, 239] width 238 height 150
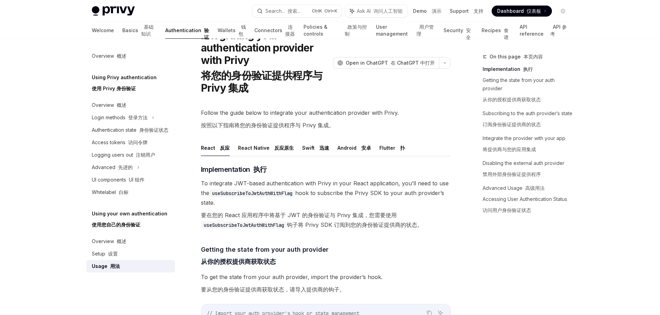
scroll to position [0, 0]
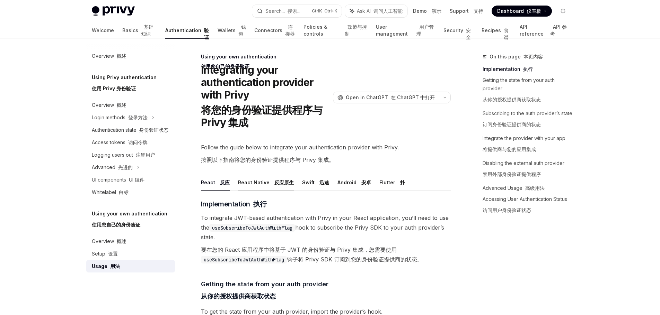
click at [275, 182] on font "反应原生" at bounding box center [283, 183] width 19 height 6
type textarea "*"
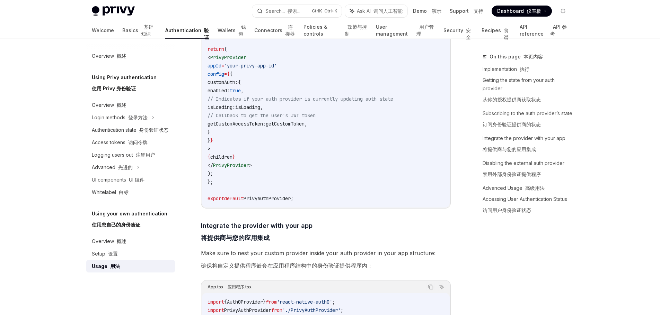
scroll to position [589, 0]
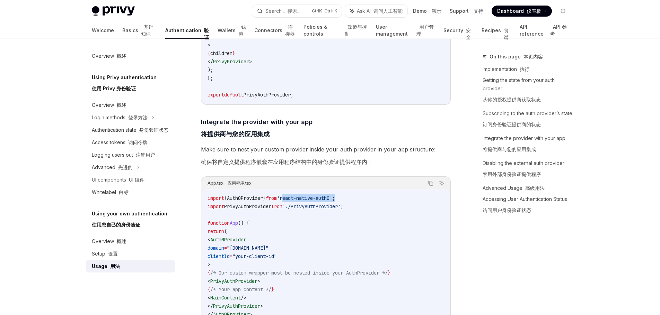
drag, startPoint x: 297, startPoint y: 201, endPoint x: 381, endPoint y: 201, distance: 83.8
click at [381, 201] on code "import { Auth0Provider } from 'react-native-auth0' ; import PrivyAuthProvider f…" at bounding box center [325, 273] width 236 height 158
click at [429, 214] on code "import { Auth0Provider } from 'react-native-auth0' ; import PrivyAuthProvider f…" at bounding box center [325, 273] width 236 height 158
drag, startPoint x: 233, startPoint y: 202, endPoint x: 277, endPoint y: 202, distance: 44.7
click at [271, 202] on span "import { Auth0Provider } from 'react-native-auth0' ;" at bounding box center [270, 198] width 127 height 6
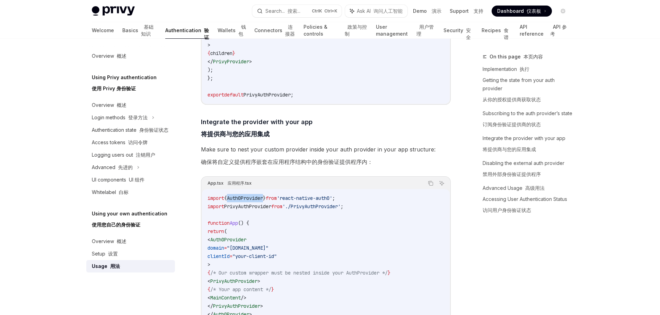
scroll to position [727, 0]
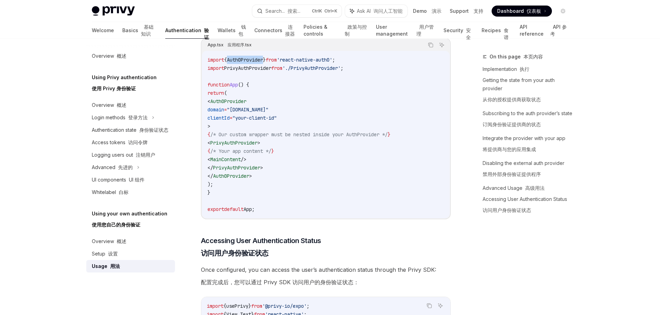
drag, startPoint x: 230, startPoint y: 104, endPoint x: 260, endPoint y: 178, distance: 79.5
click at [260, 178] on code "import { Auth0Provider } from 'react-native-auth0' ; import PrivyAuthProvider f…" at bounding box center [325, 135] width 236 height 158
click at [289, 178] on code "import { Auth0Provider } from 'react-native-auth0' ; import PrivyAuthProvider f…" at bounding box center [325, 135] width 236 height 158
drag, startPoint x: 240, startPoint y: 112, endPoint x: 316, endPoint y: 120, distance: 76.6
click at [316, 120] on code "import { Auth0Provider } from 'react-native-auth0' ; import PrivyAuthProvider f…" at bounding box center [325, 135] width 236 height 158
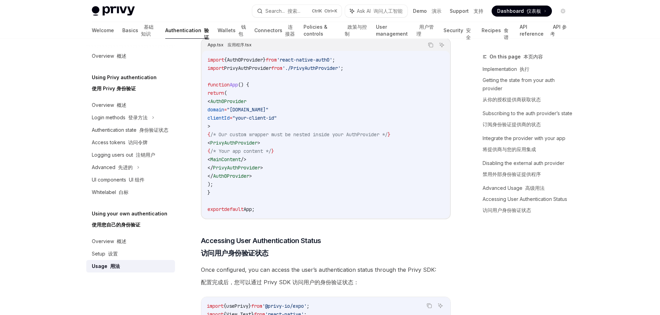
click at [334, 125] on code "import { Auth0Provider } from 'react-native-auth0' ; import PrivyAuthProvider f…" at bounding box center [325, 135] width 236 height 158
drag, startPoint x: 320, startPoint y: 125, endPoint x: 271, endPoint y: 118, distance: 48.9
click at [271, 118] on code "import { Auth0Provider } from 'react-native-auth0' ; import PrivyAuthProvider f…" at bounding box center [325, 135] width 236 height 158
drag, startPoint x: 241, startPoint y: 112, endPoint x: 258, endPoint y: 112, distance: 17.0
click at [224, 112] on span "domain" at bounding box center [215, 110] width 17 height 6
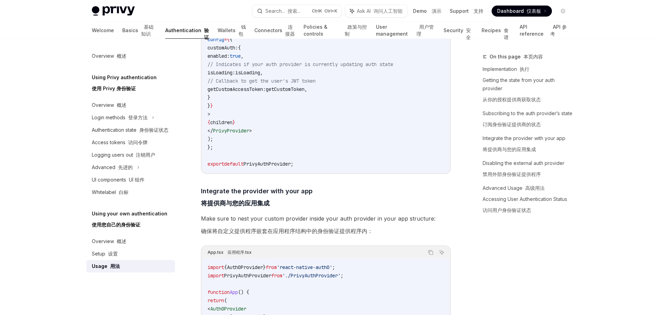
scroll to position [450, 0]
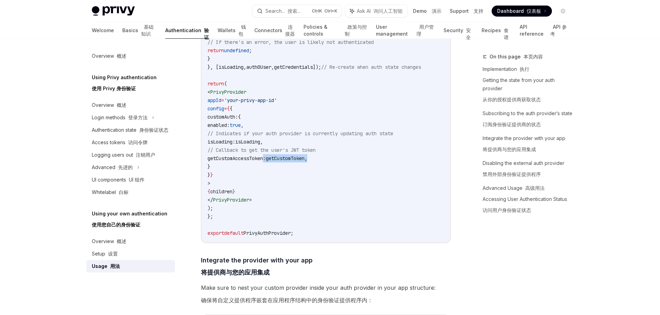
drag, startPoint x: 381, startPoint y: 159, endPoint x: 266, endPoint y: 161, distance: 114.6
click at [266, 161] on code "import { useCallback , PropsWithChildren } from 'react' ; import { PrivyProvide…" at bounding box center [325, 67] width 236 height 341
click at [304, 158] on span "getCustomToken" at bounding box center [285, 158] width 39 height 6
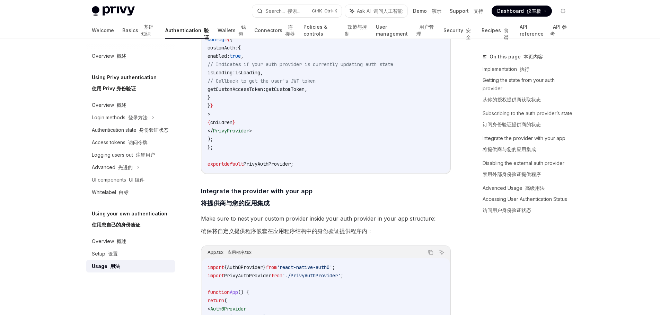
scroll to position [658, 0]
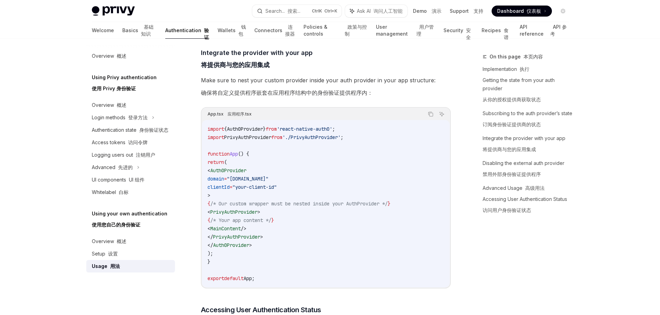
drag, startPoint x: 329, startPoint y: 180, endPoint x: 353, endPoint y: 199, distance: 30.6
click at [239, 182] on span "domain = "[DOMAIN_NAME]"" at bounding box center [237, 179] width 61 height 6
click at [246, 173] on span "Auth0Provider" at bounding box center [228, 171] width 36 height 6
click at [332, 131] on span "'react-native-auth0'" at bounding box center [304, 129] width 55 height 6
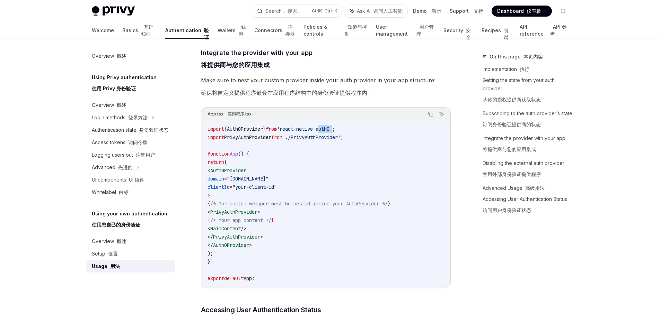
click at [332, 130] on span "'react-native-auth0'" at bounding box center [304, 129] width 55 height 6
click at [260, 137] on span "PrivyAuthProvider" at bounding box center [247, 137] width 47 height 6
click at [331, 180] on code "import { Auth0Provider } from 'react-native-auth0' ; import PrivyAuthProvider f…" at bounding box center [325, 204] width 236 height 158
